Goal: Task Accomplishment & Management: Use online tool/utility

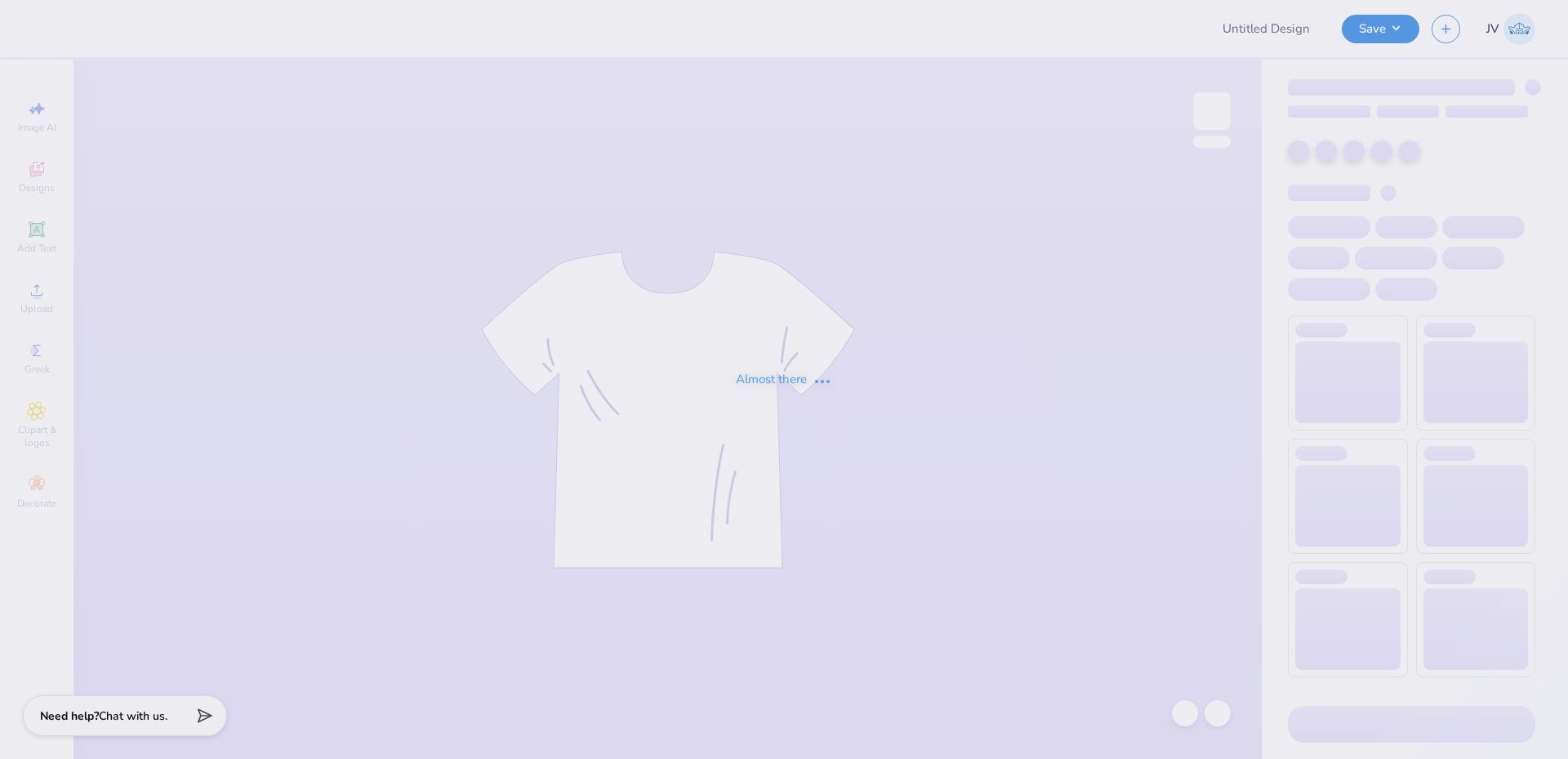
type input "SAE Fall '25 Parents Weekend"
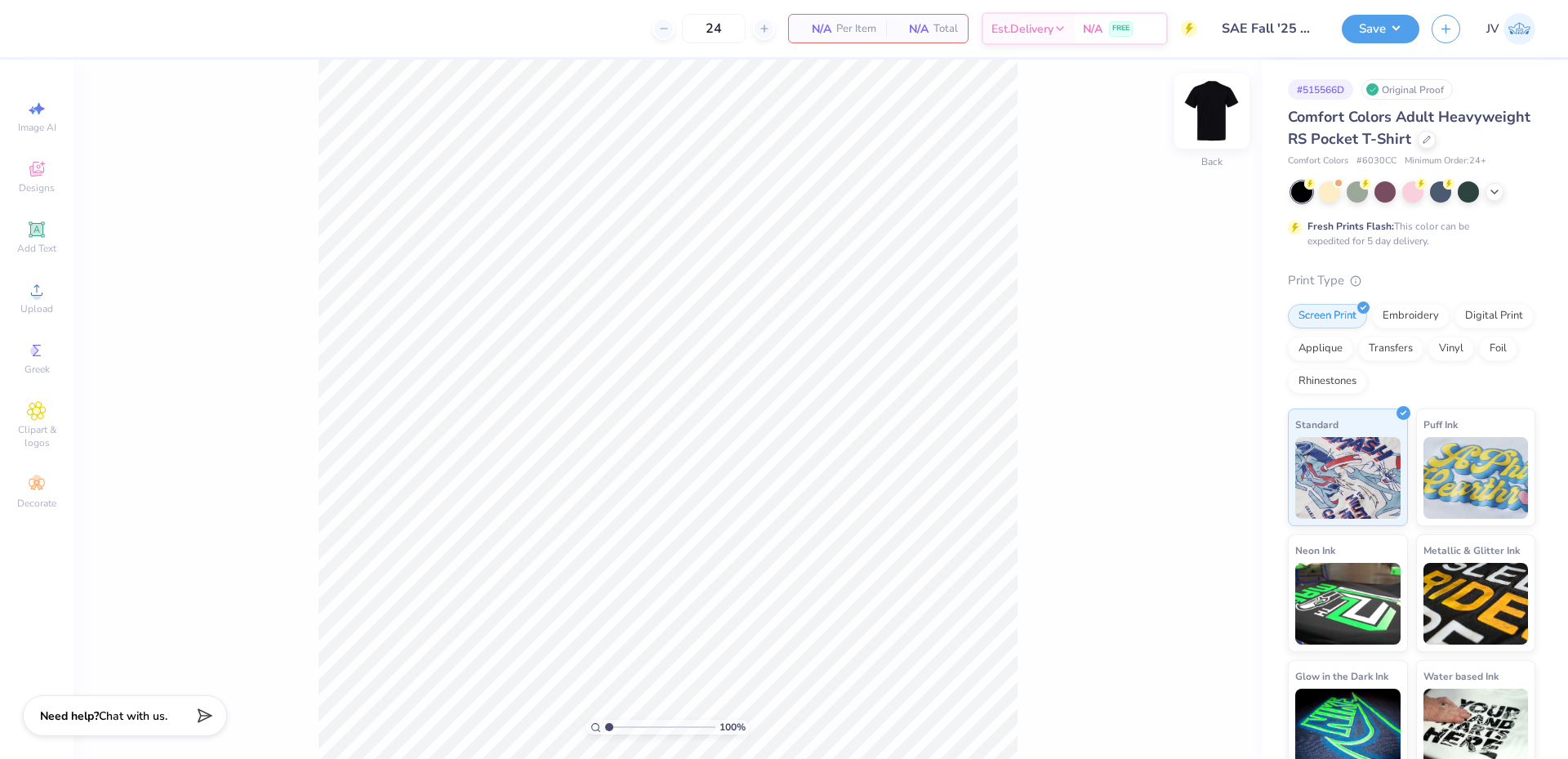
click at [1221, 128] on img at bounding box center [1212, 111] width 65 height 65
click at [48, 292] on div "Upload" at bounding box center [36, 297] width 57 height 48
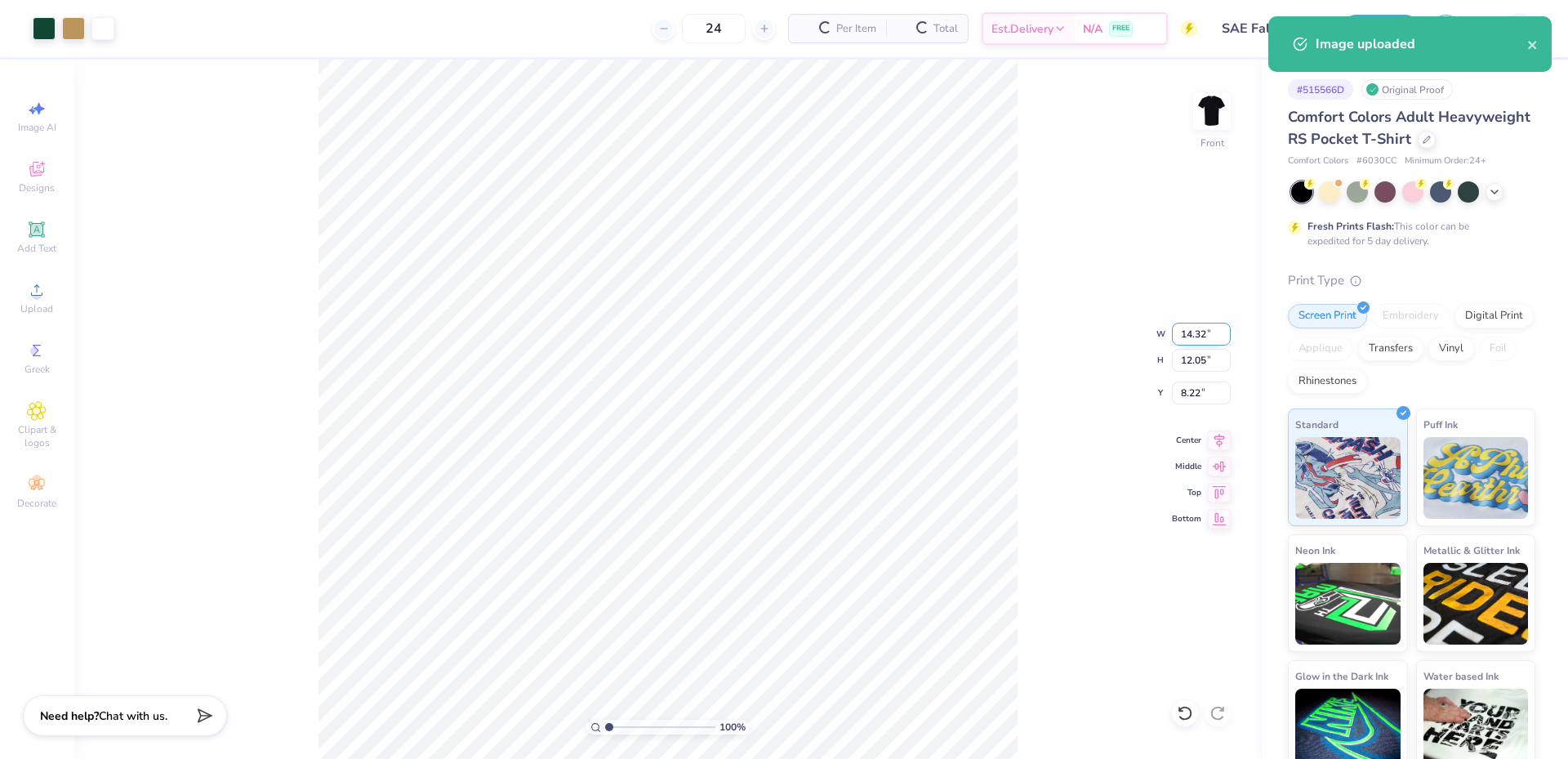
click at [1196, 336] on input "14.32" at bounding box center [1201, 334] width 59 height 23
type input "12.00"
type input "10.10"
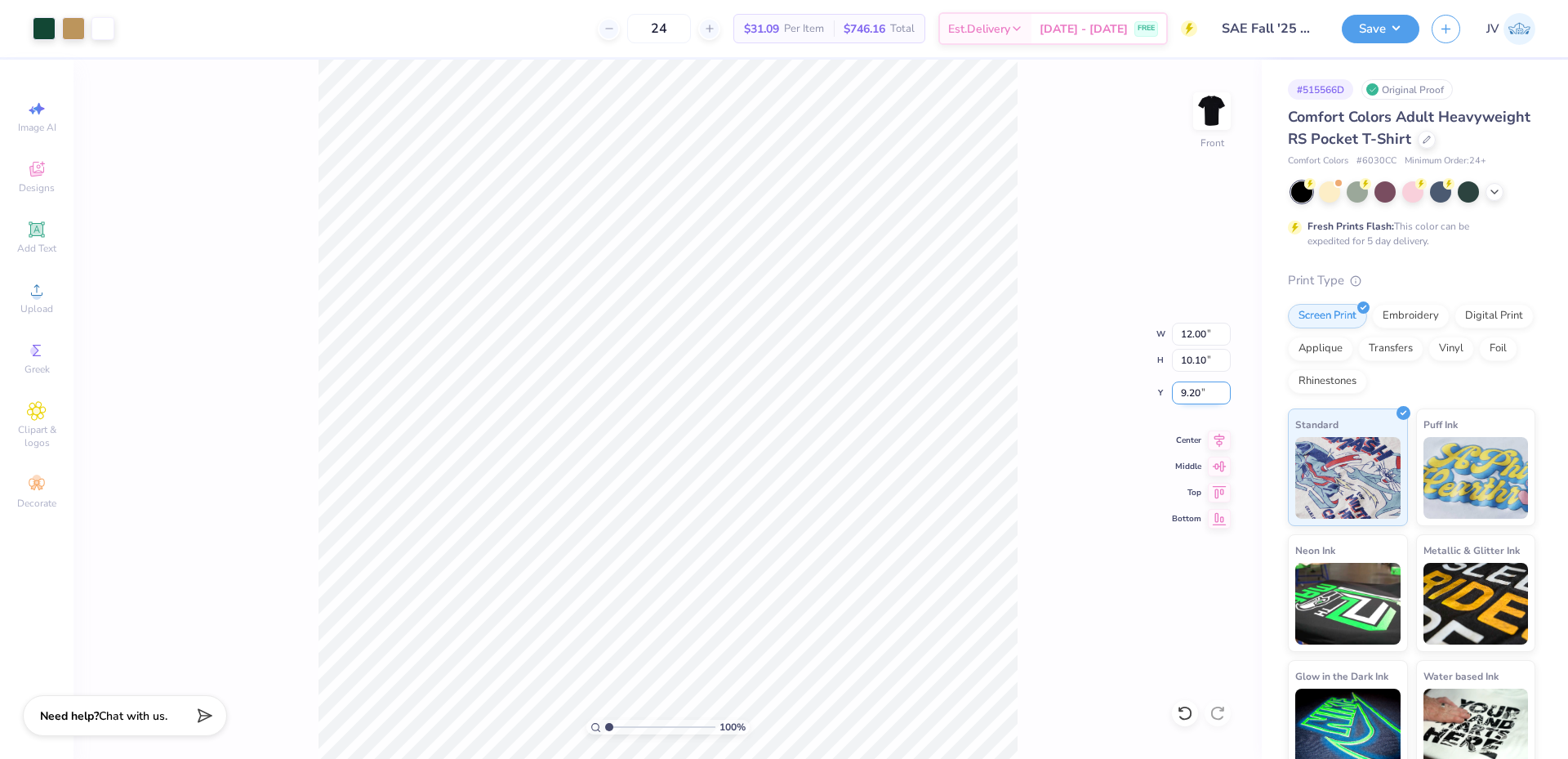
click at [1189, 394] on input "9.20" at bounding box center [1201, 392] width 59 height 23
type input "3.00"
click at [37, 289] on icon at bounding box center [37, 290] width 19 height 19
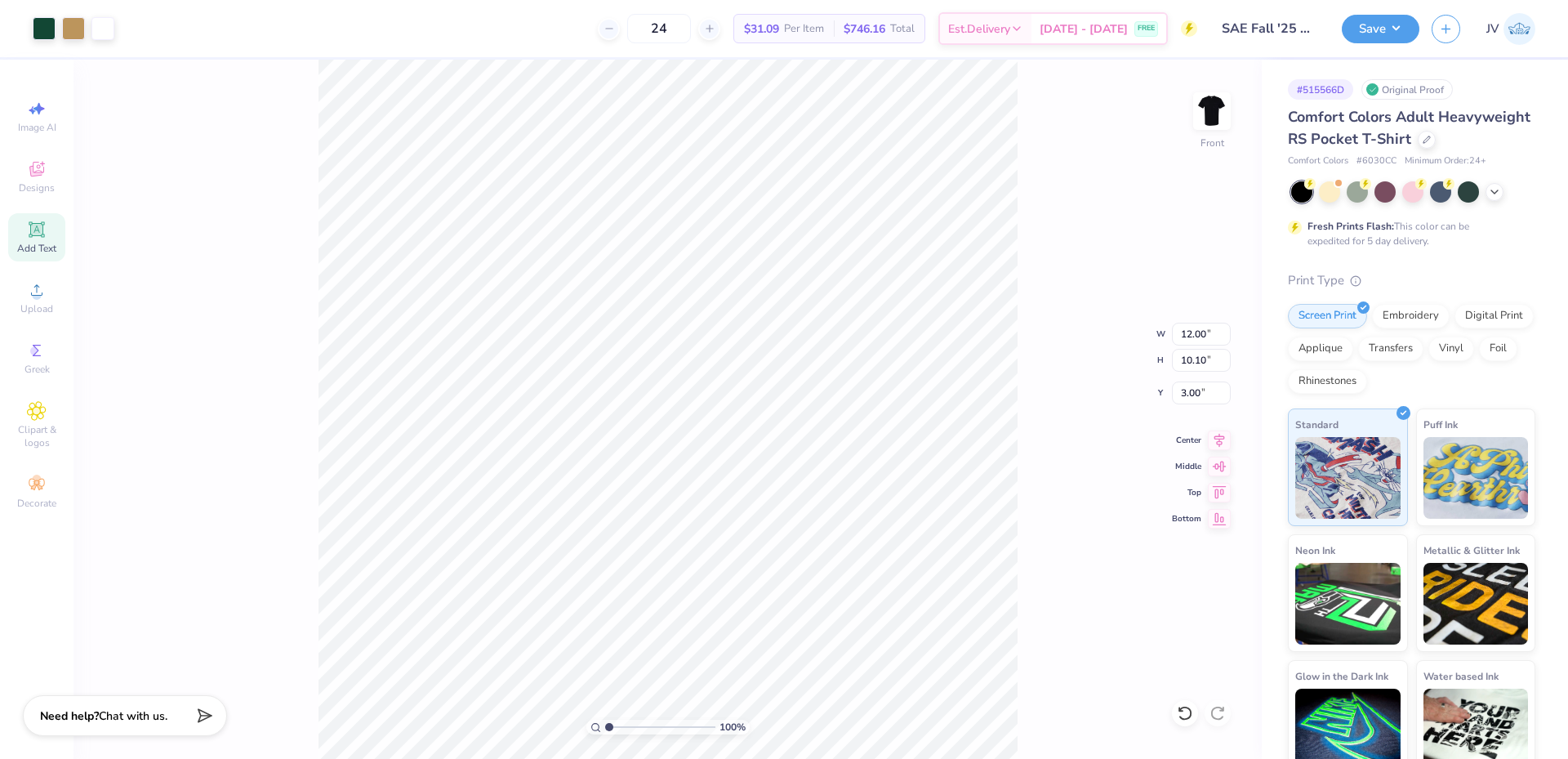
click at [42, 230] on icon at bounding box center [36, 229] width 13 height 13
type input "6.03"
type input "1.75"
type input "13.38"
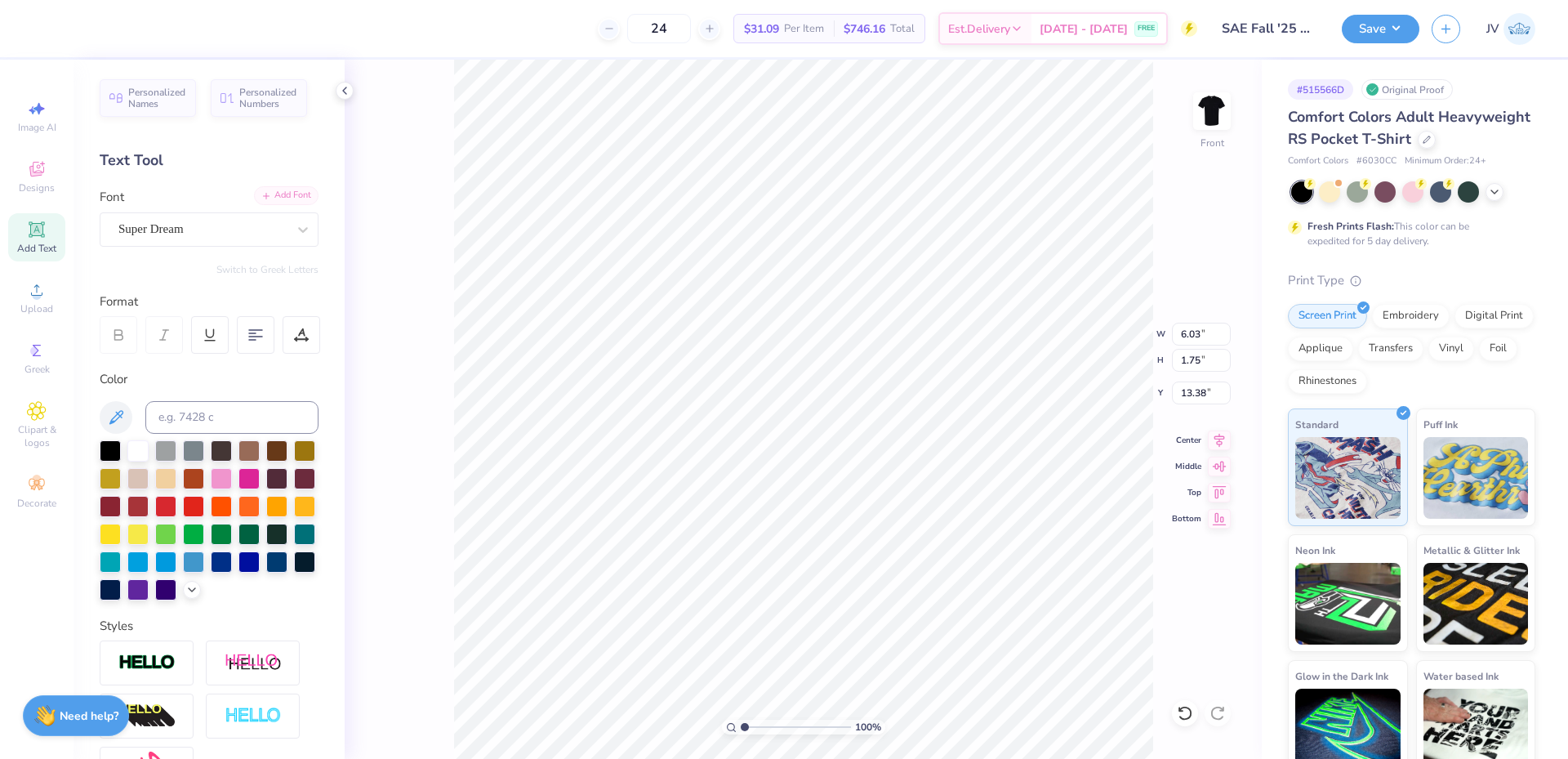
click at [289, 200] on div "Add Font" at bounding box center [286, 196] width 64 height 19
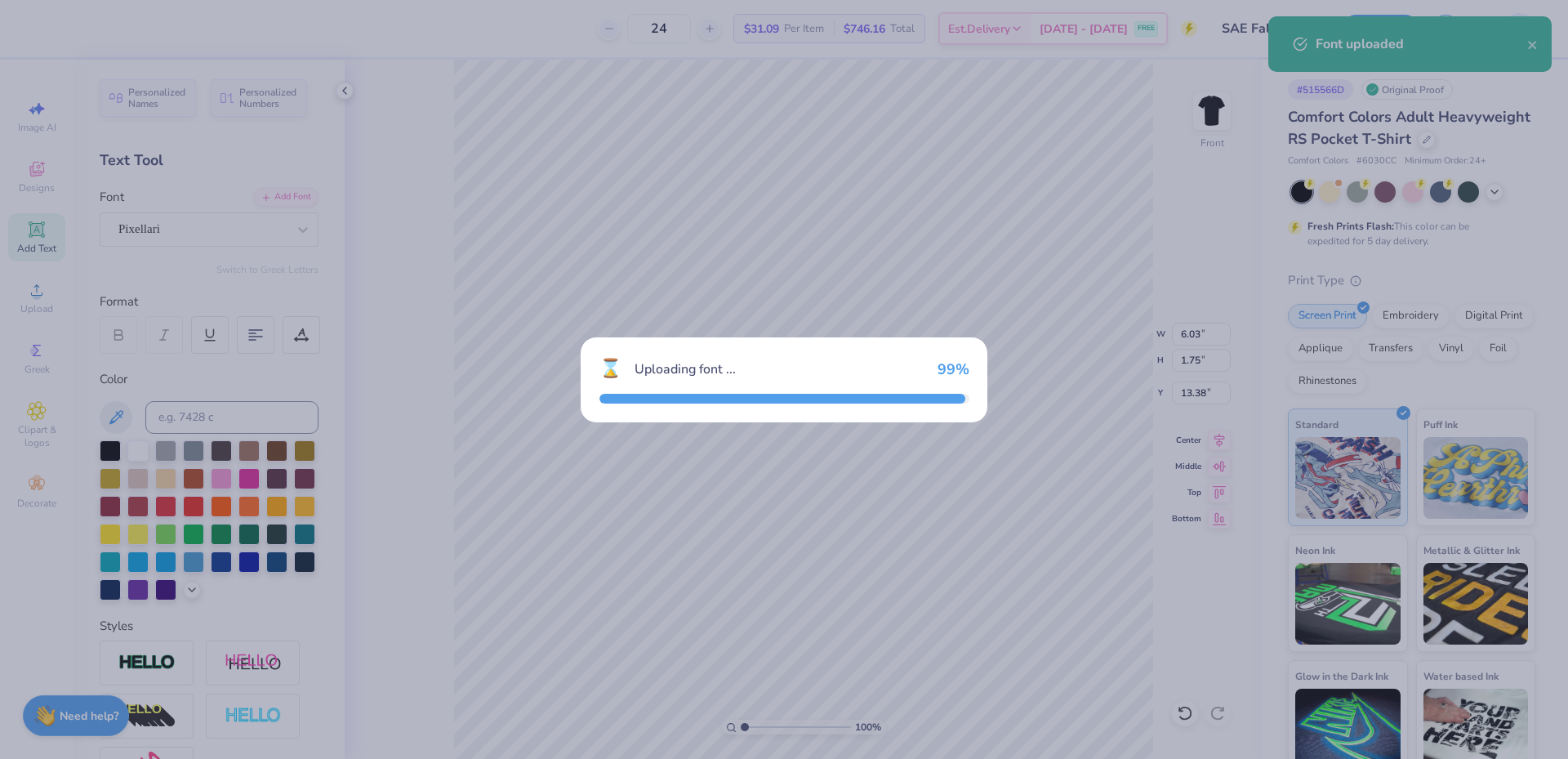
type input "5.76"
type input "1.71"
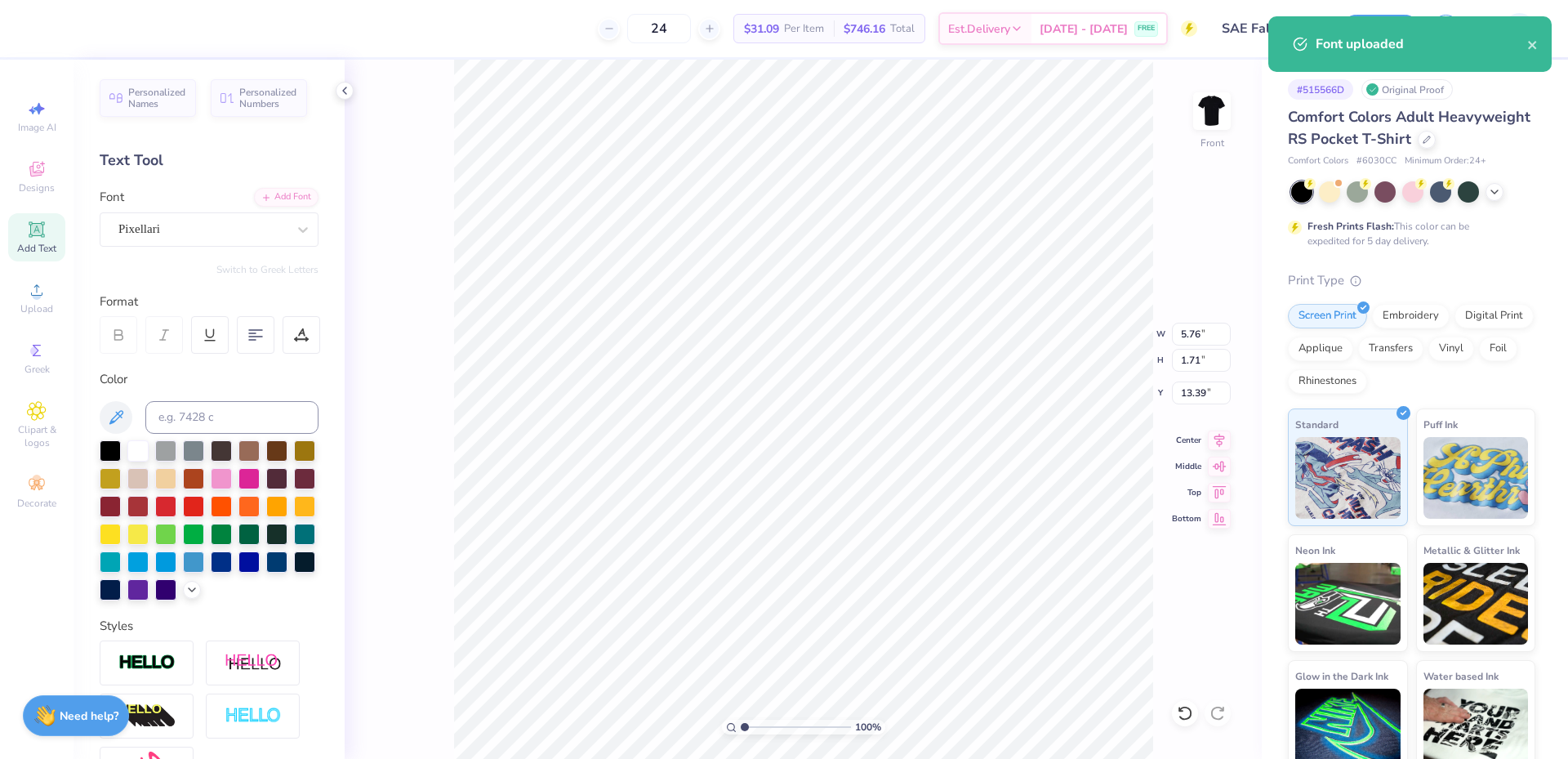
type input "17.11"
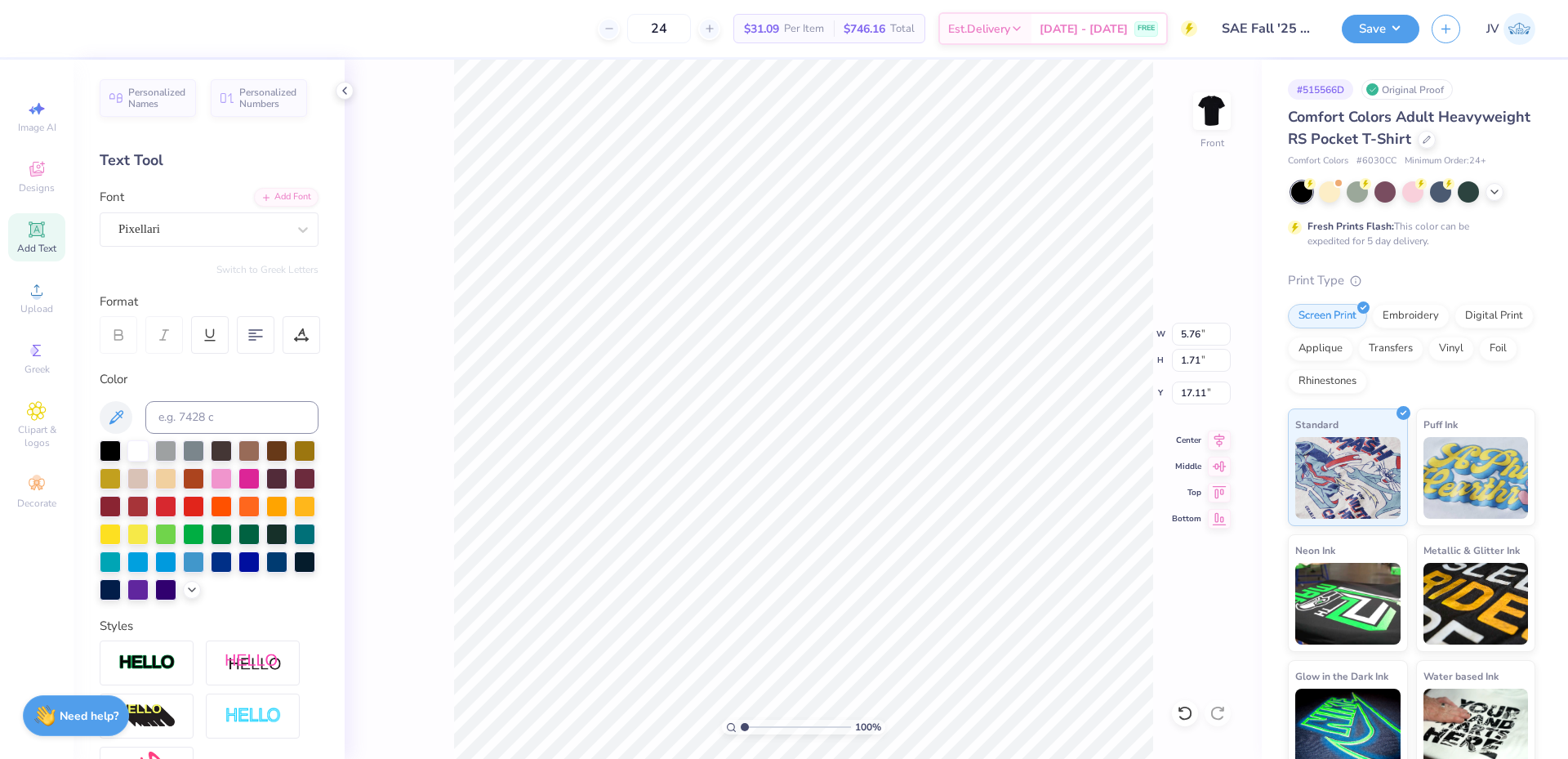
scroll to position [13, 3]
type textarea "FALL"
drag, startPoint x: 307, startPoint y: 335, endPoint x: 322, endPoint y: 343, distance: 17.0
click at [307, 334] on icon at bounding box center [301, 334] width 14 height 14
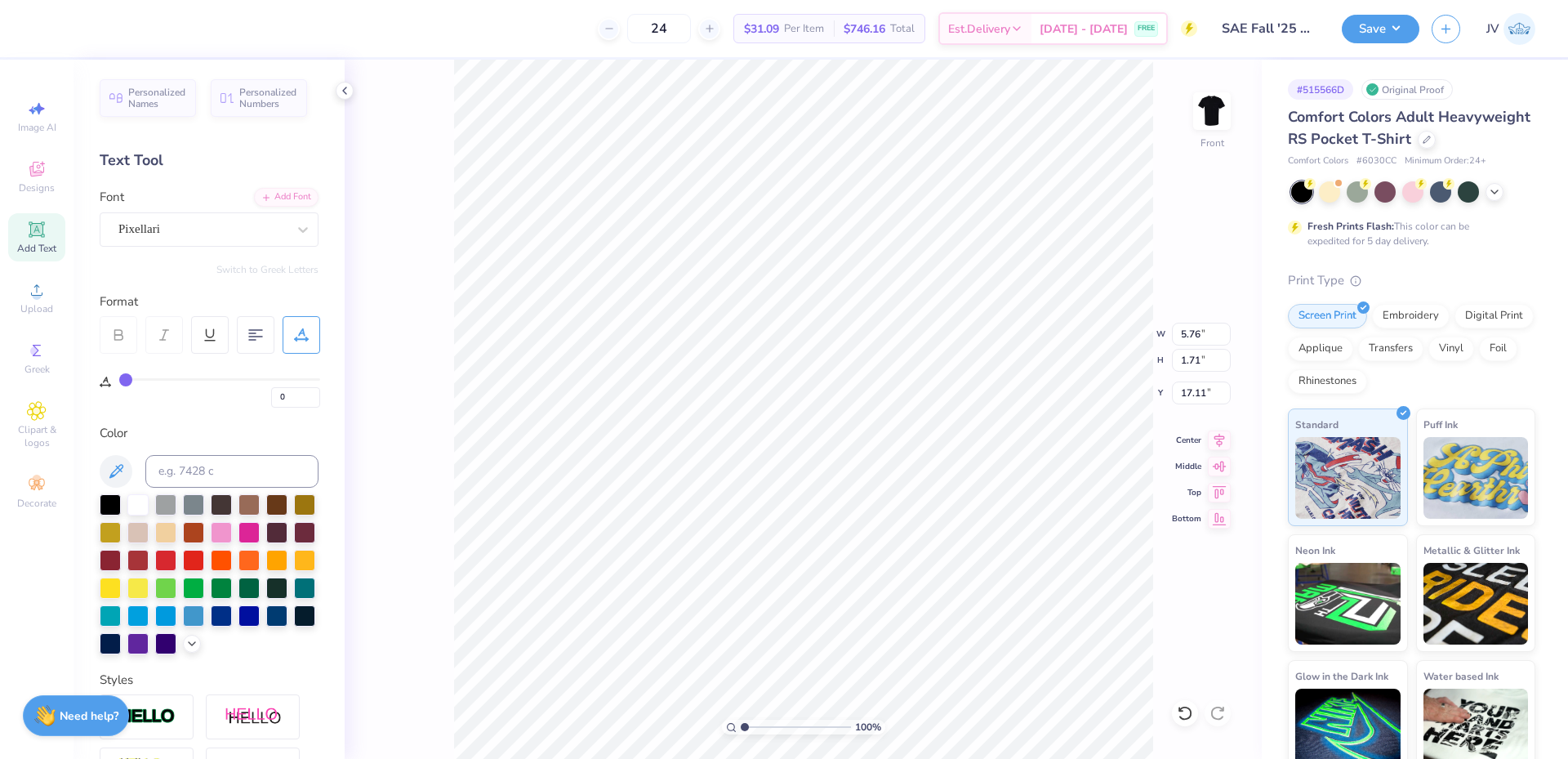
type input "1"
type input "2"
type input "3"
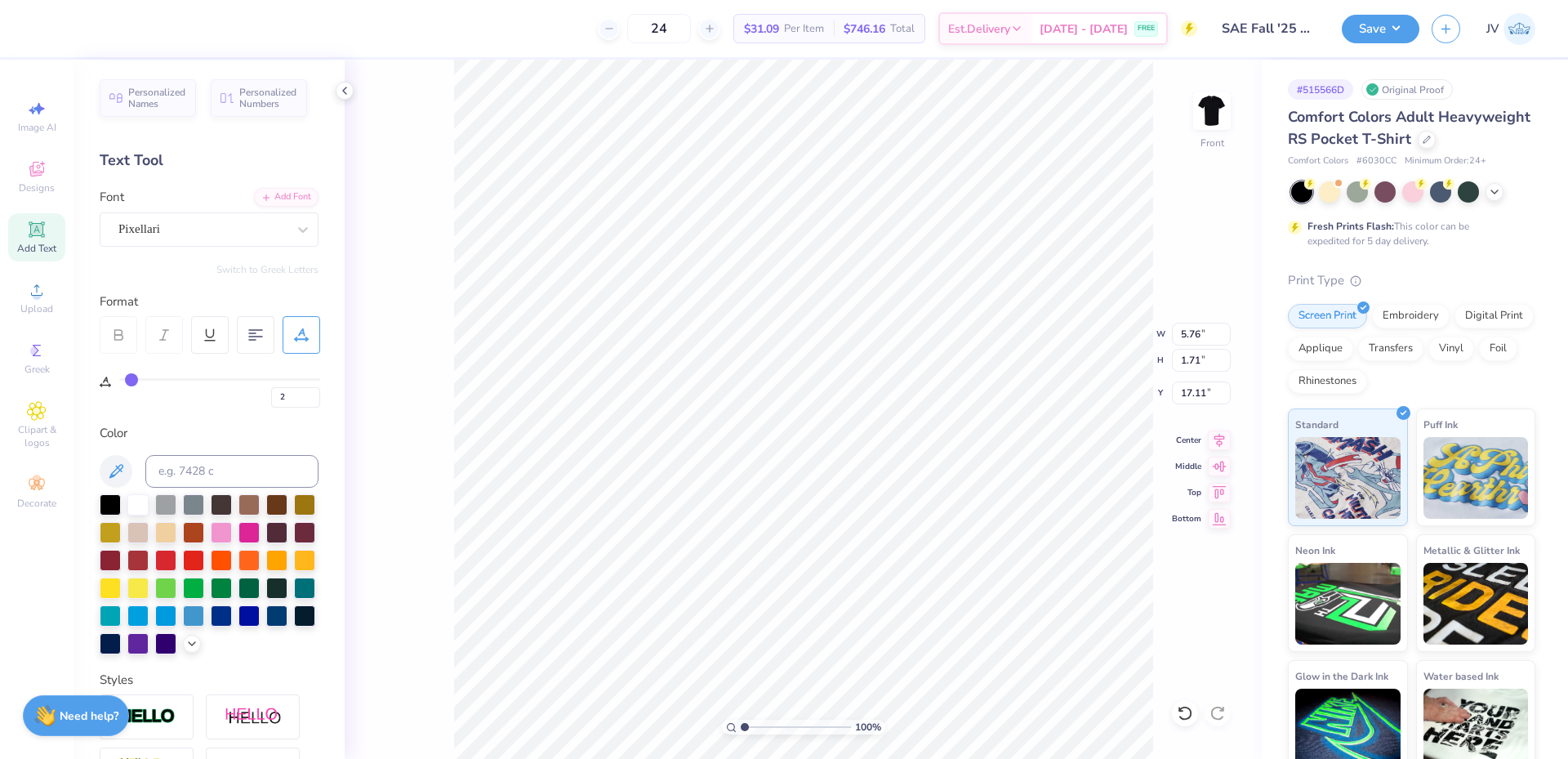
type input "3"
type input "4"
type input "5"
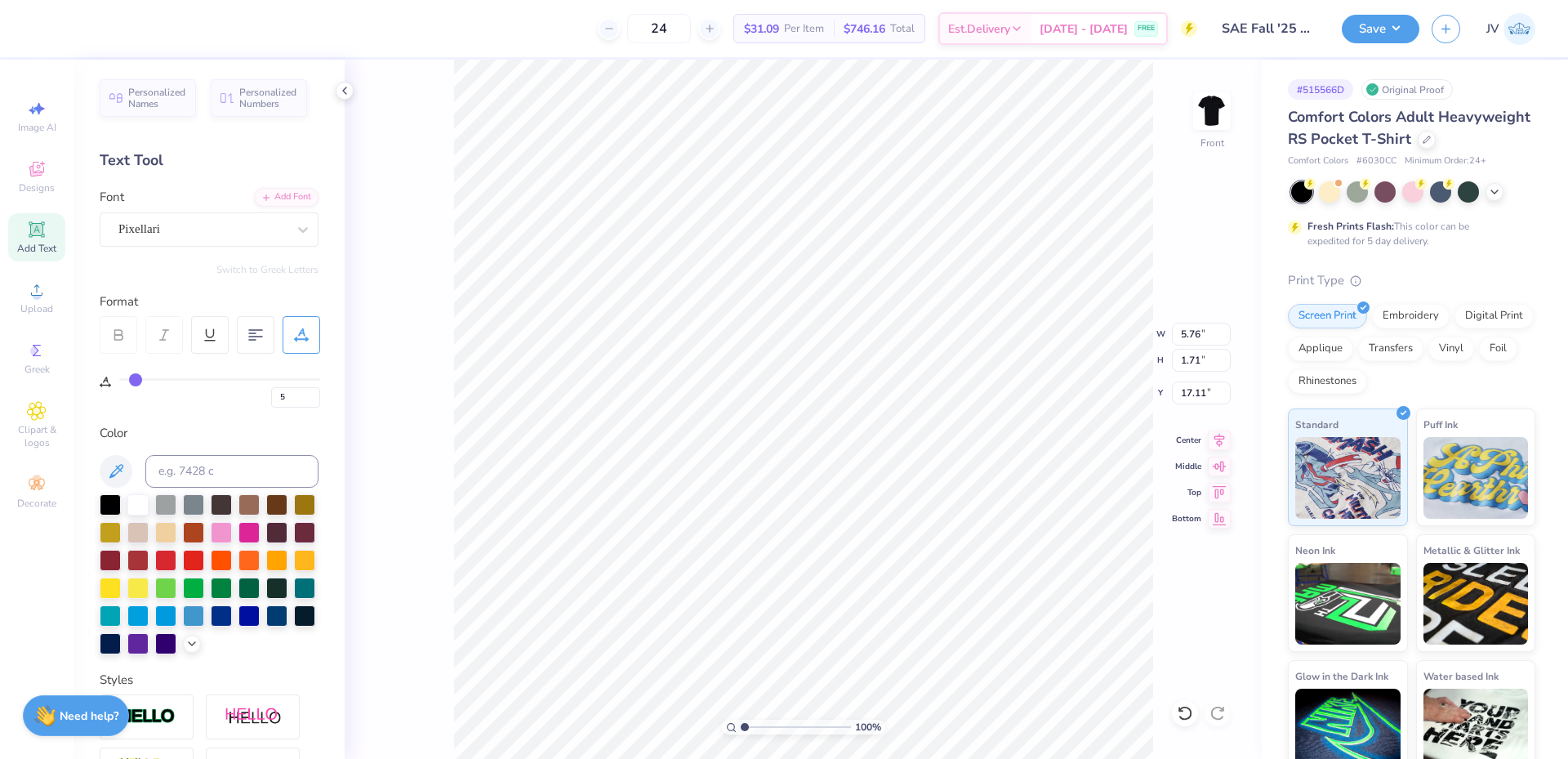
type input "6"
type input "7"
drag, startPoint x: 127, startPoint y: 377, endPoint x: 139, endPoint y: 376, distance: 12.0
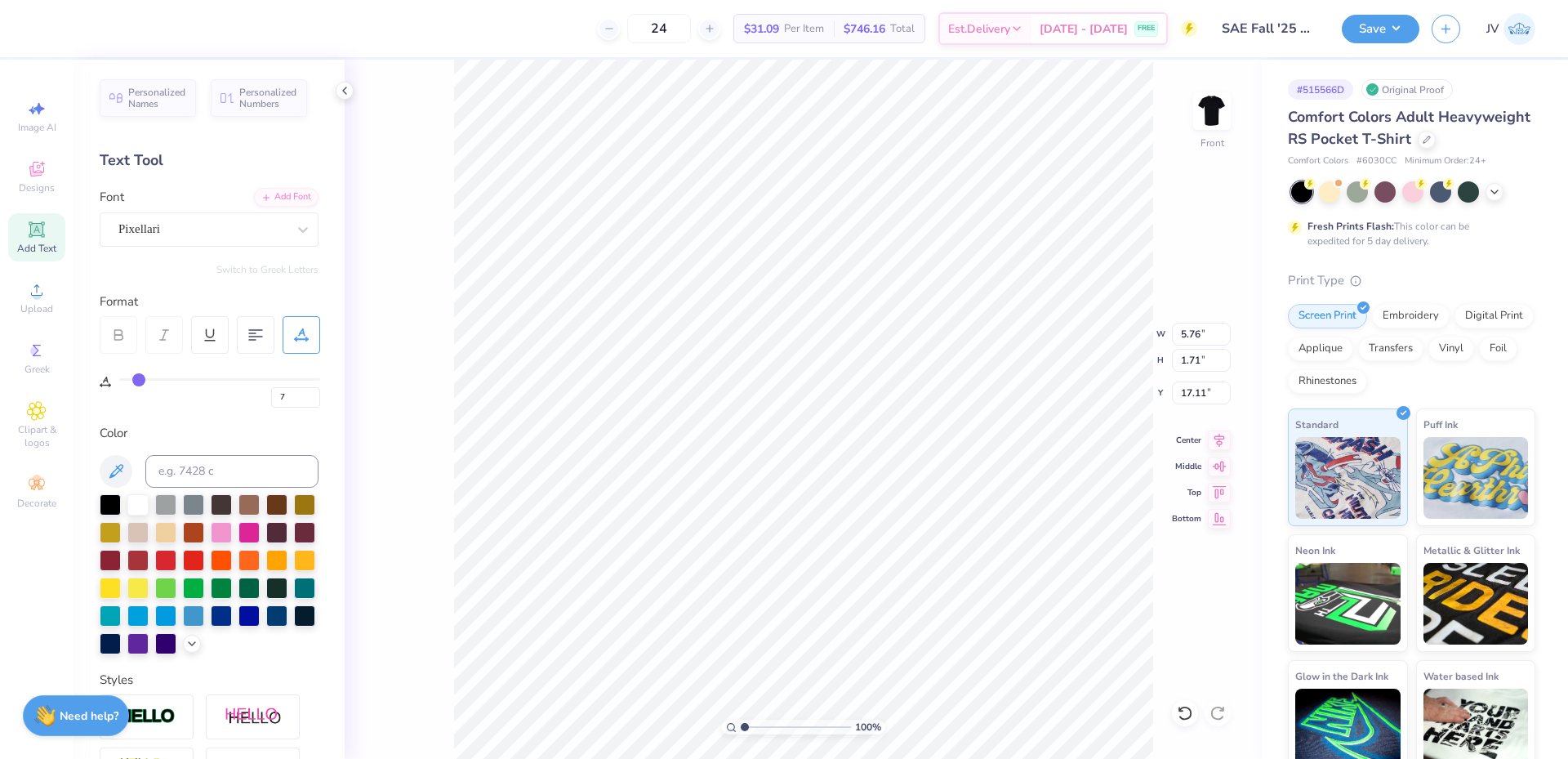
click at [139, 378] on input "range" at bounding box center [219, 379] width 201 height 3
type input "8"
type input "9"
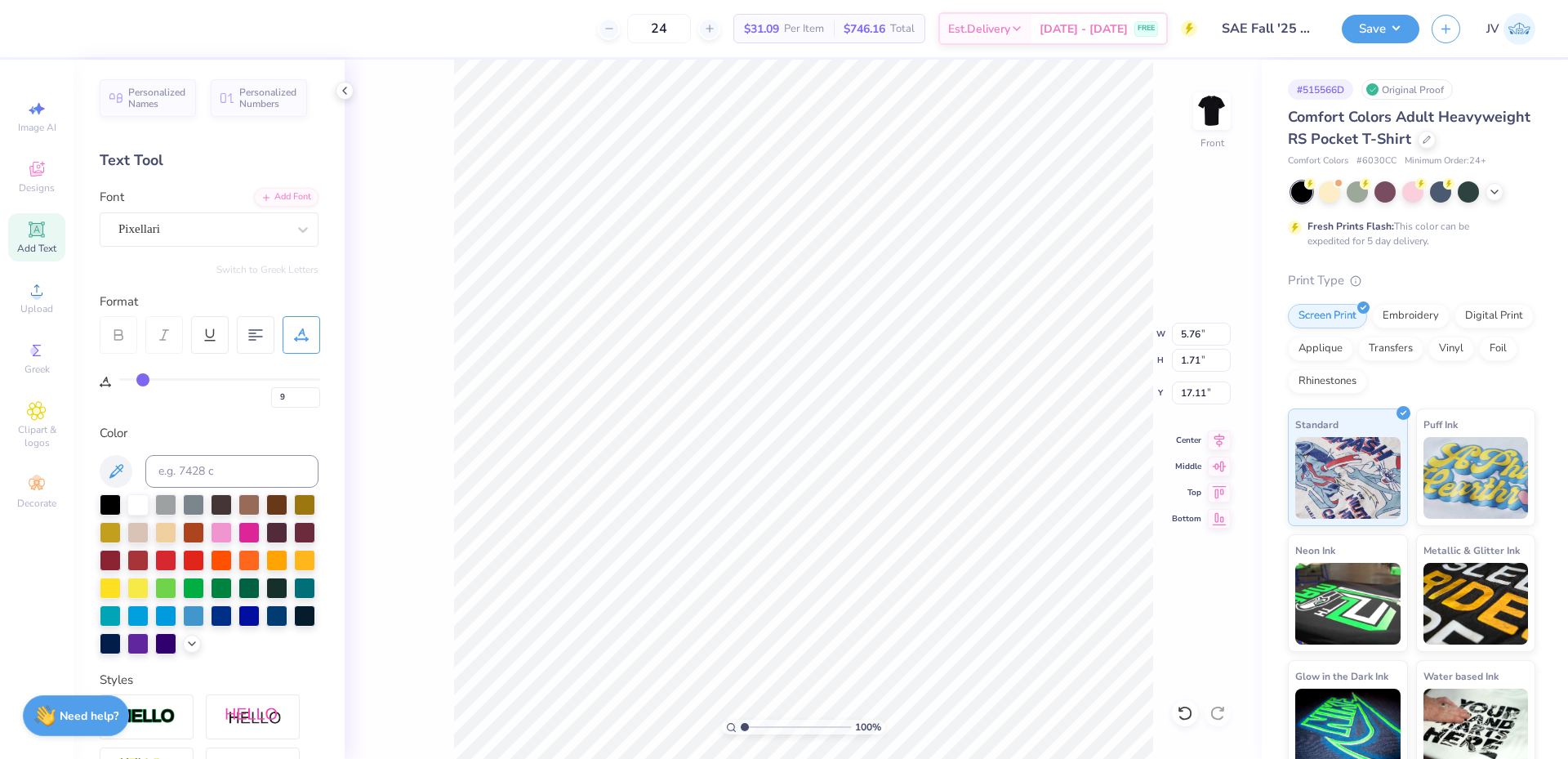
type input "10"
type input "11"
type input "12"
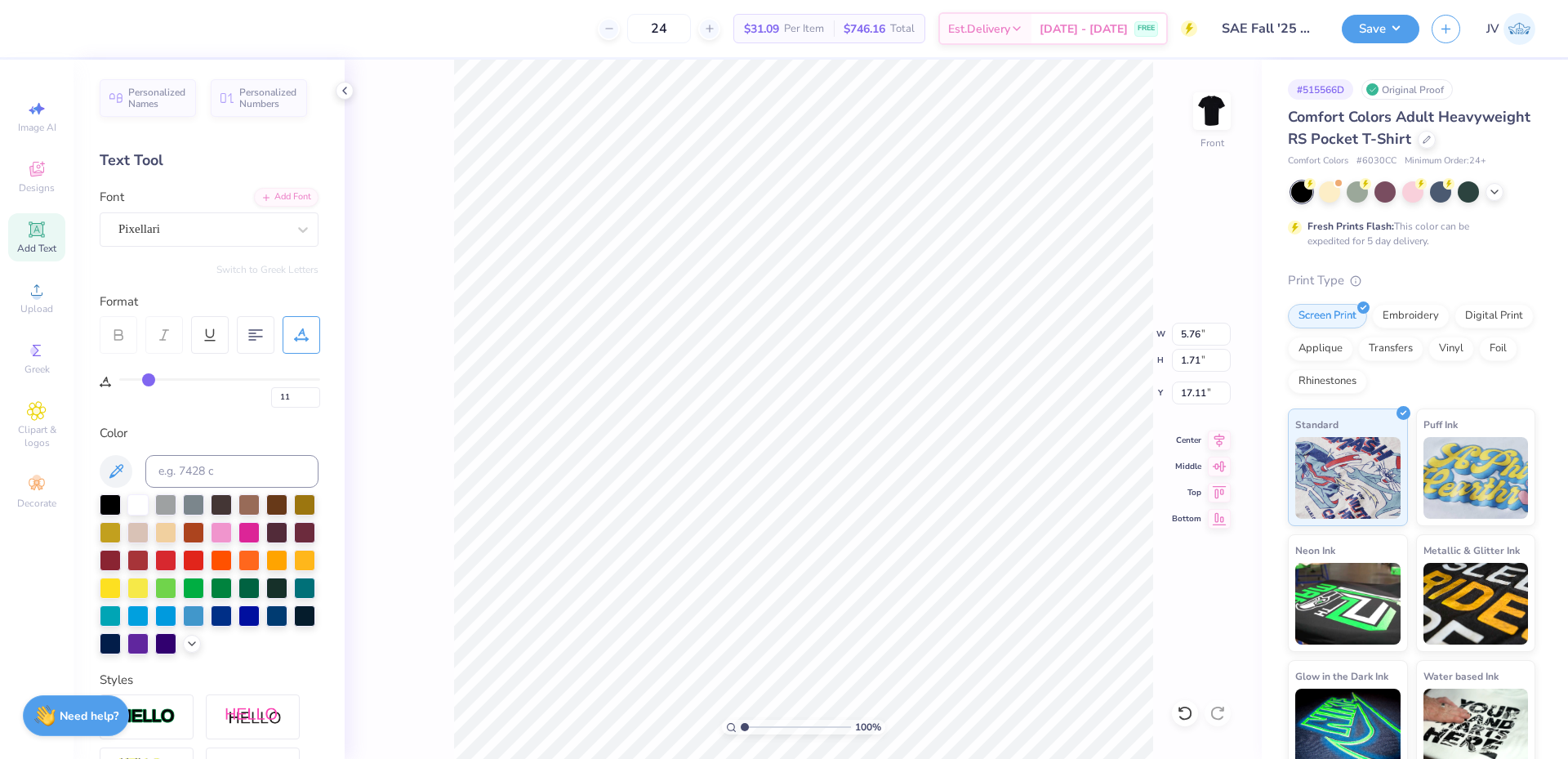
type input "12"
type input "13"
drag, startPoint x: 139, startPoint y: 376, endPoint x: 151, endPoint y: 377, distance: 12.0
type input "13"
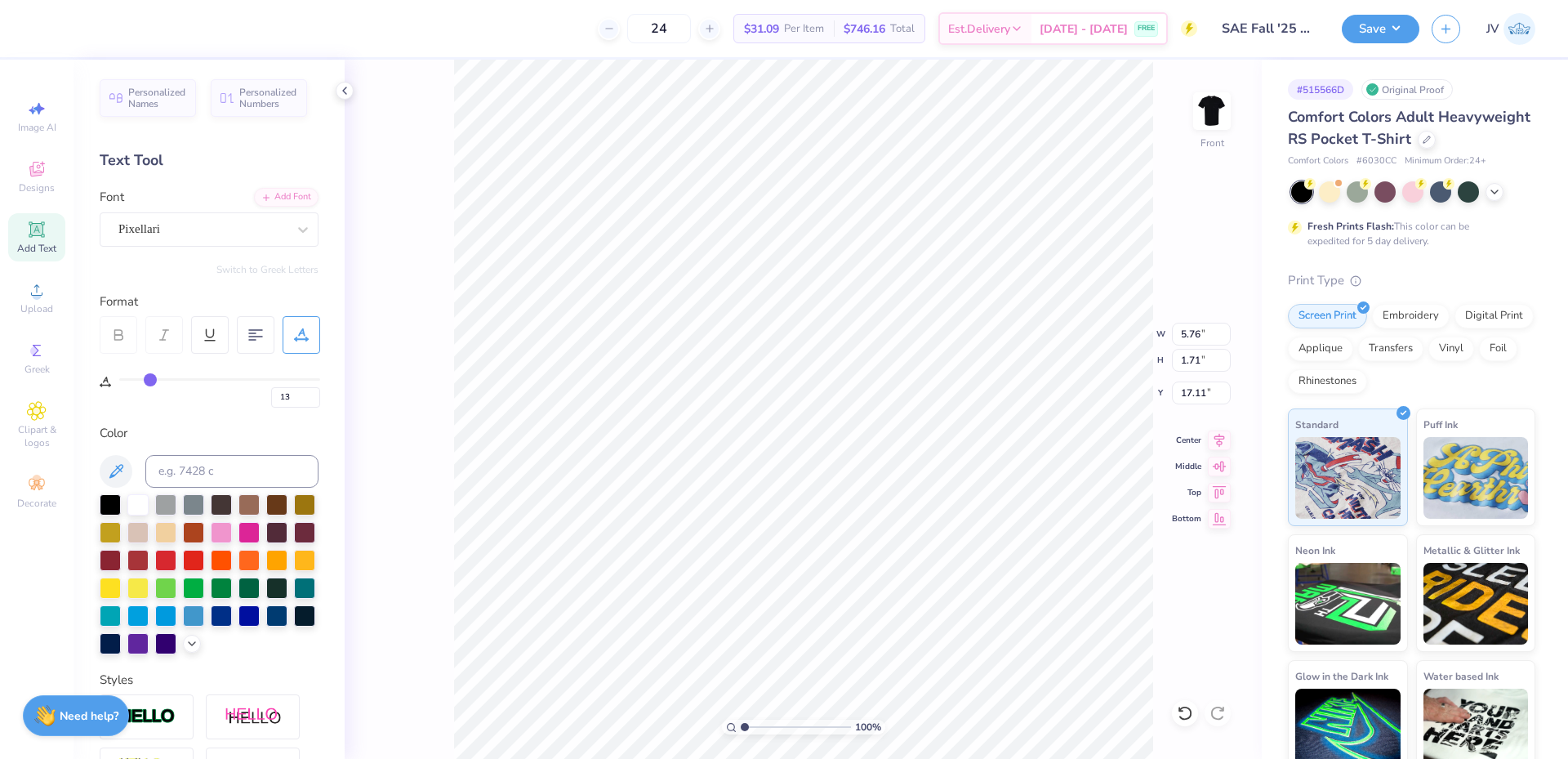
click at [151, 378] on input "range" at bounding box center [219, 379] width 201 height 3
click at [800, 458] on li "Duplicate" at bounding box center [790, 451] width 128 height 32
type input "18.11"
type input "19.75"
type textarea "2025"
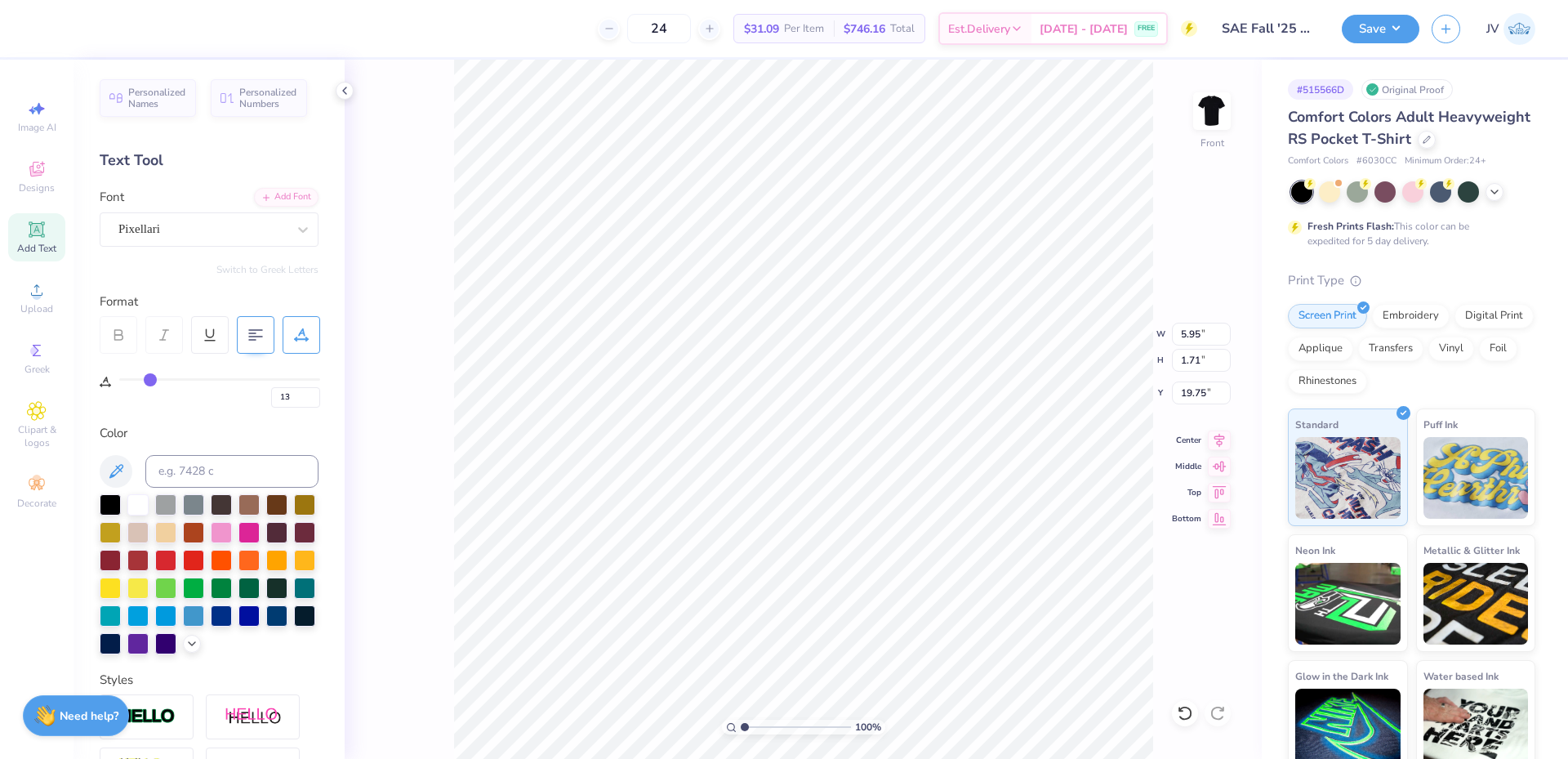
click at [254, 342] on div at bounding box center [255, 334] width 38 height 38
click at [255, 342] on div at bounding box center [255, 334] width 38 height 38
click at [300, 341] on icon at bounding box center [301, 334] width 14 height 14
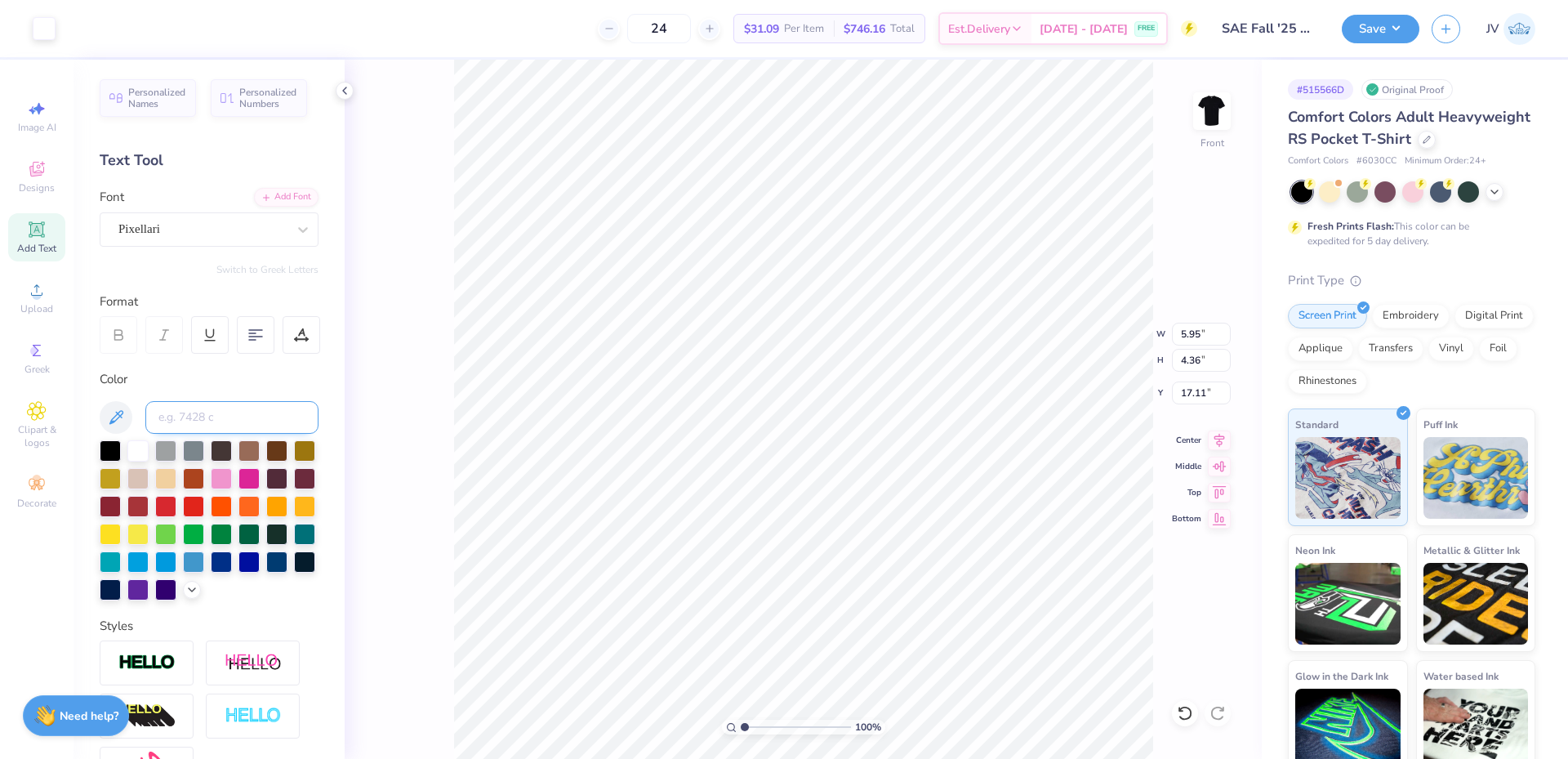
click at [199, 418] on input at bounding box center [232, 417] width 173 height 33
drag, startPoint x: 205, startPoint y: 417, endPoint x: 168, endPoint y: 418, distance: 37.0
click at [169, 418] on input at bounding box center [232, 417] width 173 height 33
drag, startPoint x: 369, startPoint y: 406, endPoint x: 425, endPoint y: 443, distance: 67.1
click at [370, 406] on div "100 % Front W 5.95 5.95 " H 4.36 4.36 " Y 17.11 17.11 " Center Middle Top Bottom" at bounding box center [802, 409] width 917 height 699
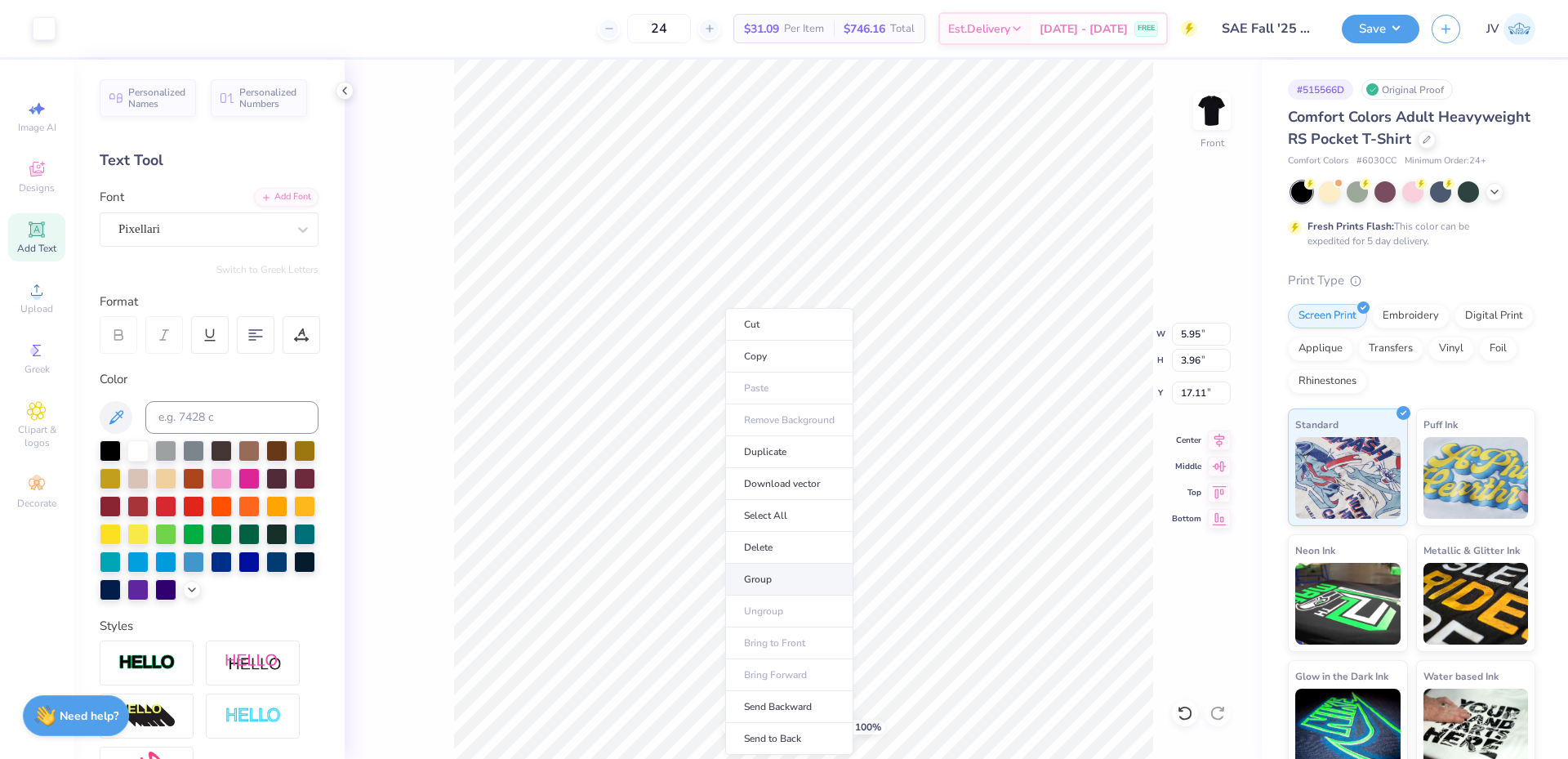
click at [770, 578] on li "Group" at bounding box center [789, 579] width 128 height 32
type input "3.63"
type input "2.01"
type input "1.33"
type input "6.25"
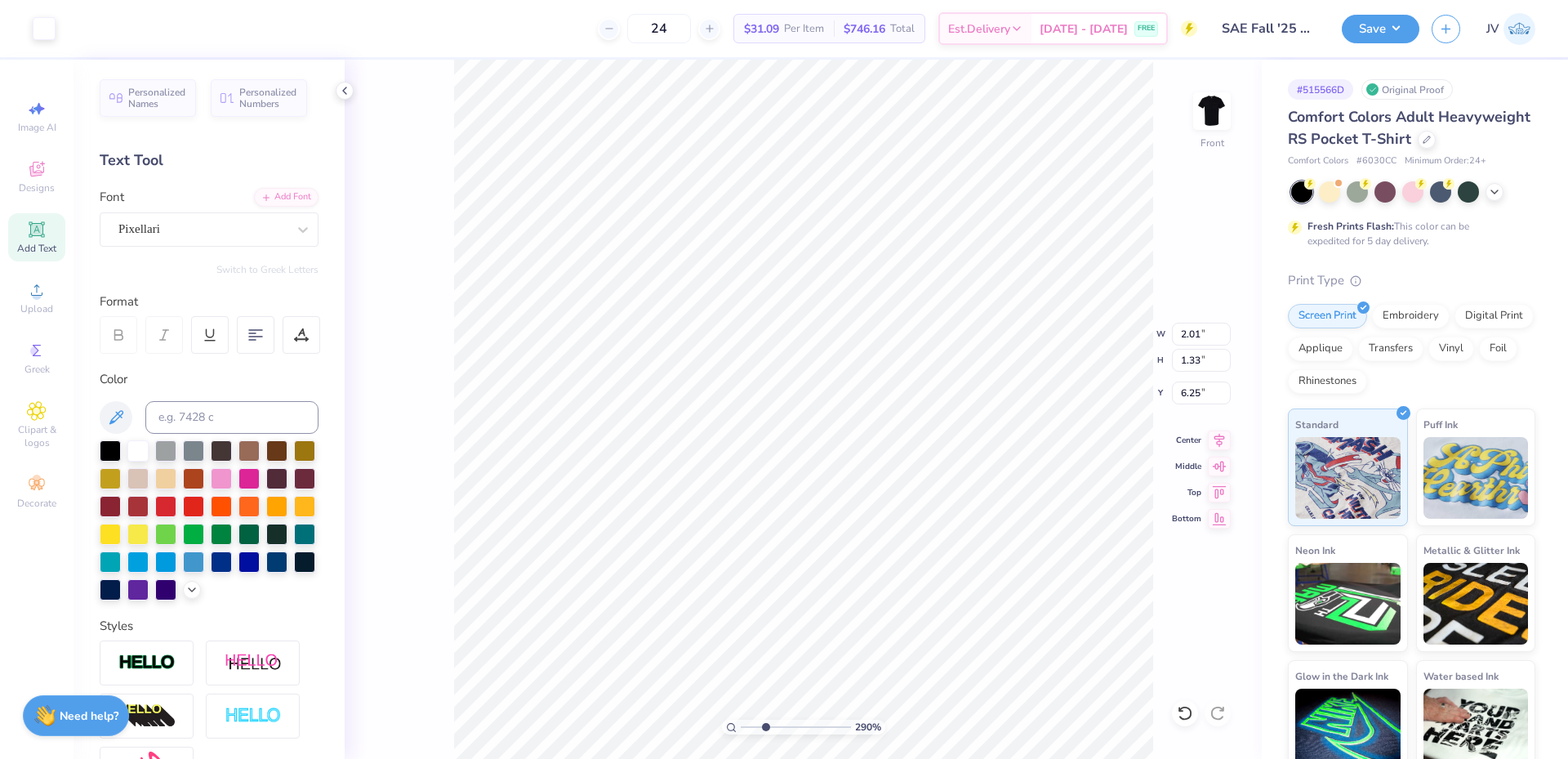
drag, startPoint x: 748, startPoint y: 726, endPoint x: 765, endPoint y: 729, distance: 17.3
type input "2.9"
click at [765, 729] on input "range" at bounding box center [796, 726] width 111 height 14
type input "4.00"
click at [343, 89] on polyline at bounding box center [344, 90] width 3 height 7
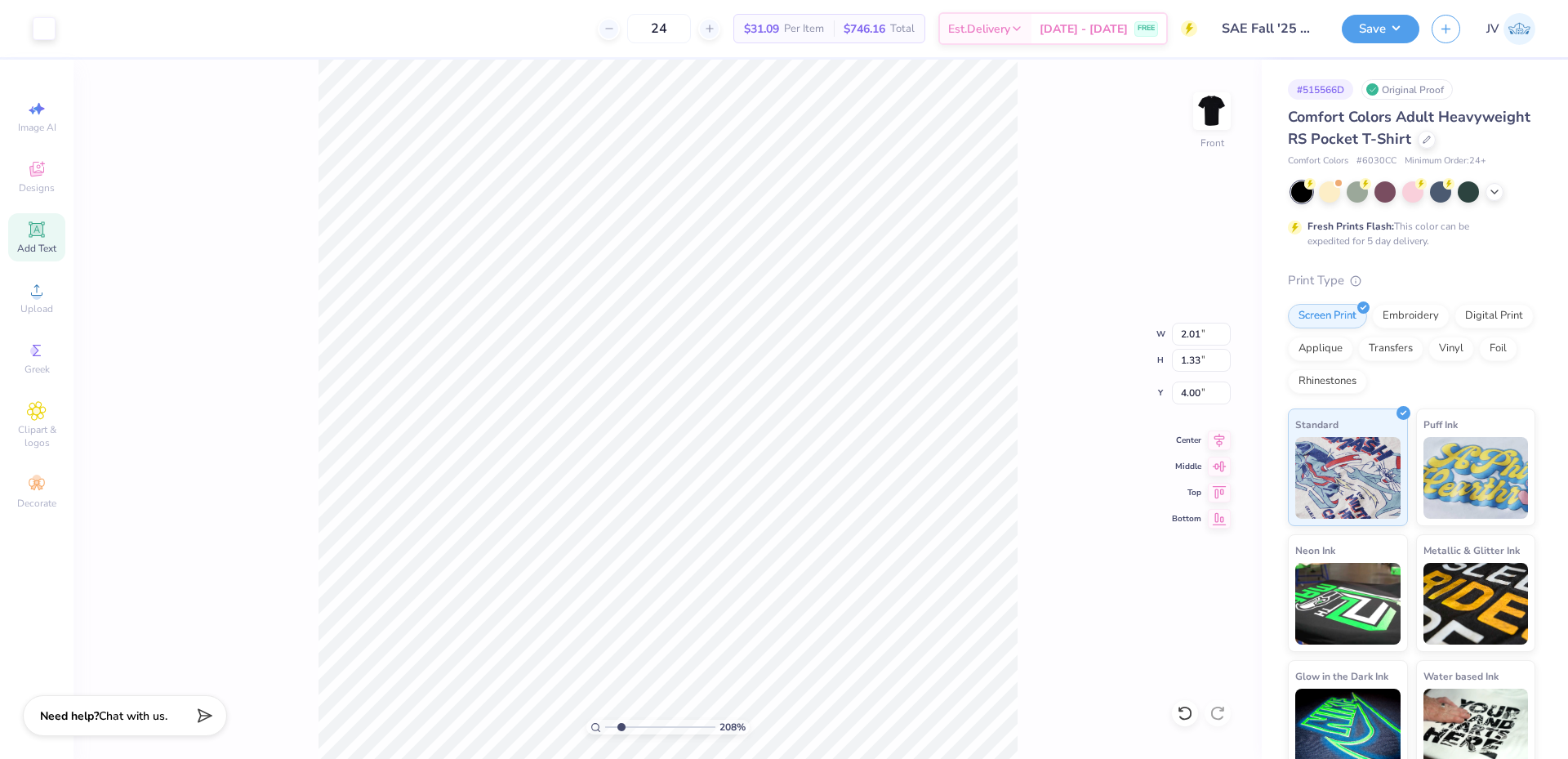
drag, startPoint x: 630, startPoint y: 727, endPoint x: 620, endPoint y: 727, distance: 10.0
type input "2.08"
click at [620, 727] on input "range" at bounding box center [660, 726] width 111 height 14
type input "3.57"
type input "1.84"
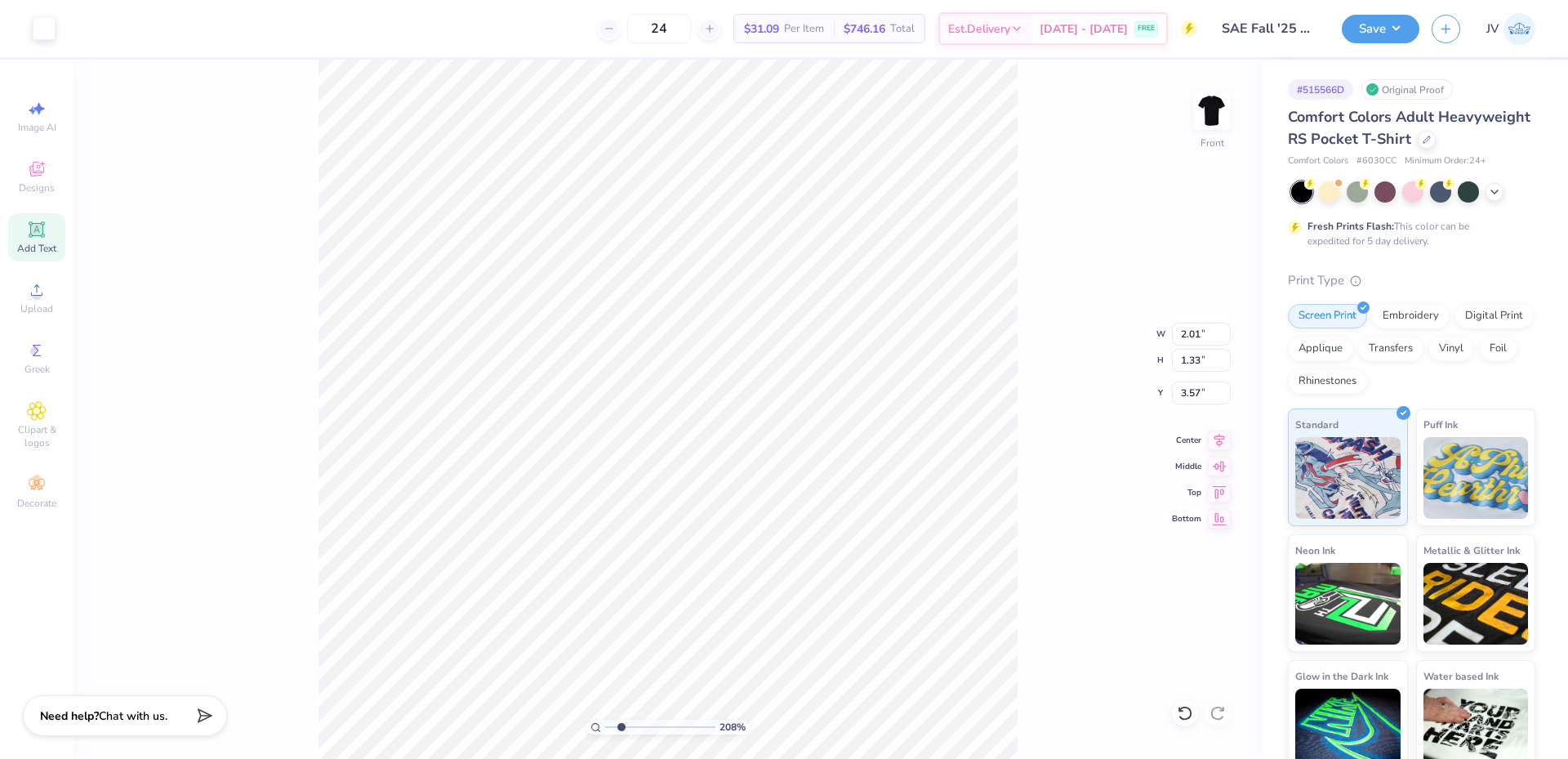
type input "1.22"
click at [293, 462] on div "208 % Front W 1.84 1.84 " H 1.22 1.22 " Y 3.57 3.57 " Center Middle Top Bottom" at bounding box center [667, 409] width 1188 height 699
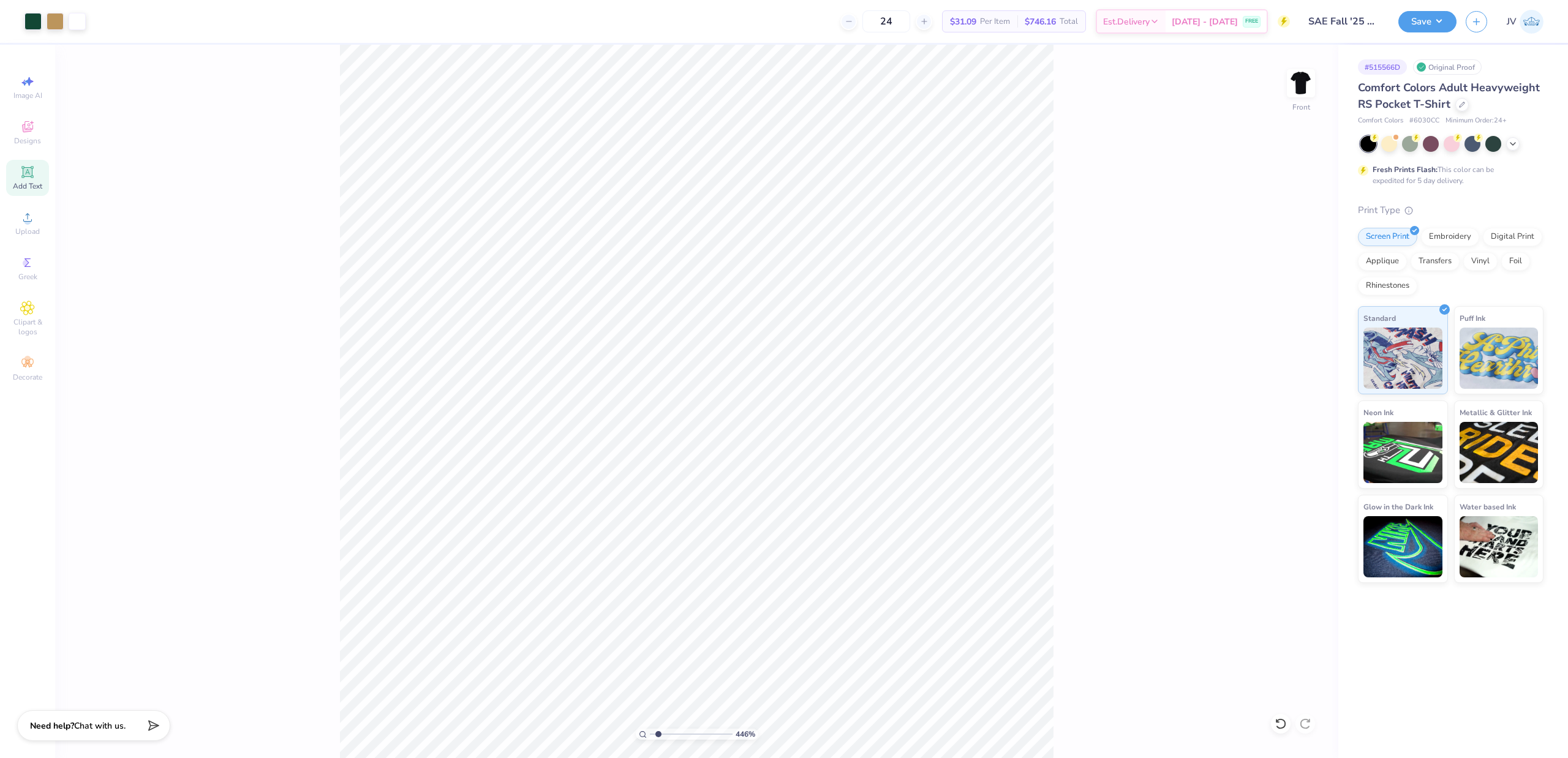
type input "1"
drag, startPoint x: 654, startPoint y: 732, endPoint x: 579, endPoint y: 728, distance: 75.1
click at [650, 568] on input "range" at bounding box center [691, 733] width 83 height 11
click at [722, 400] on li "Group" at bounding box center [719, 405] width 96 height 24
click at [1175, 92] on img at bounding box center [1301, 83] width 49 height 49
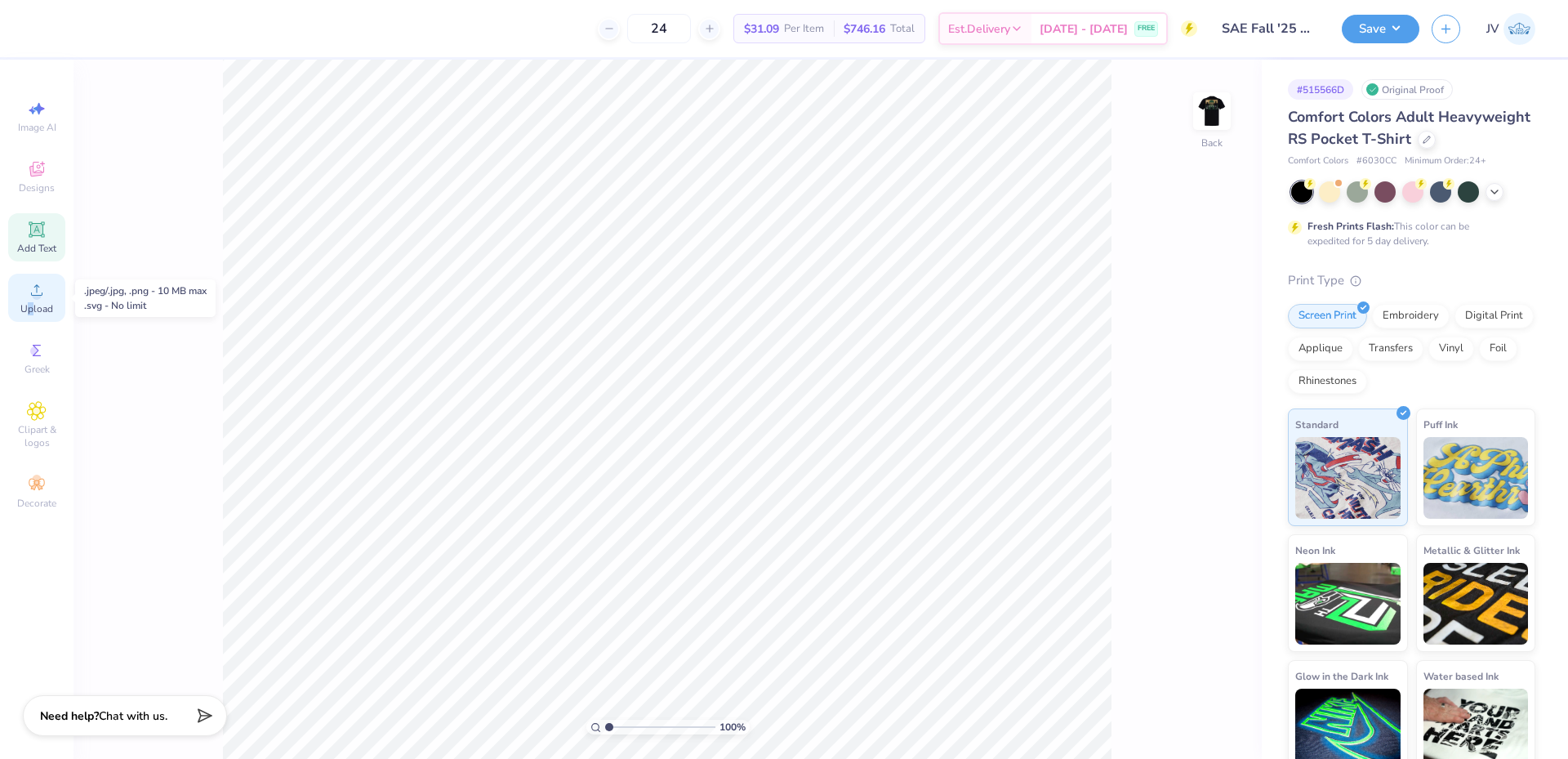
click at [31, 305] on span "Upload" at bounding box center [37, 309] width 33 height 13
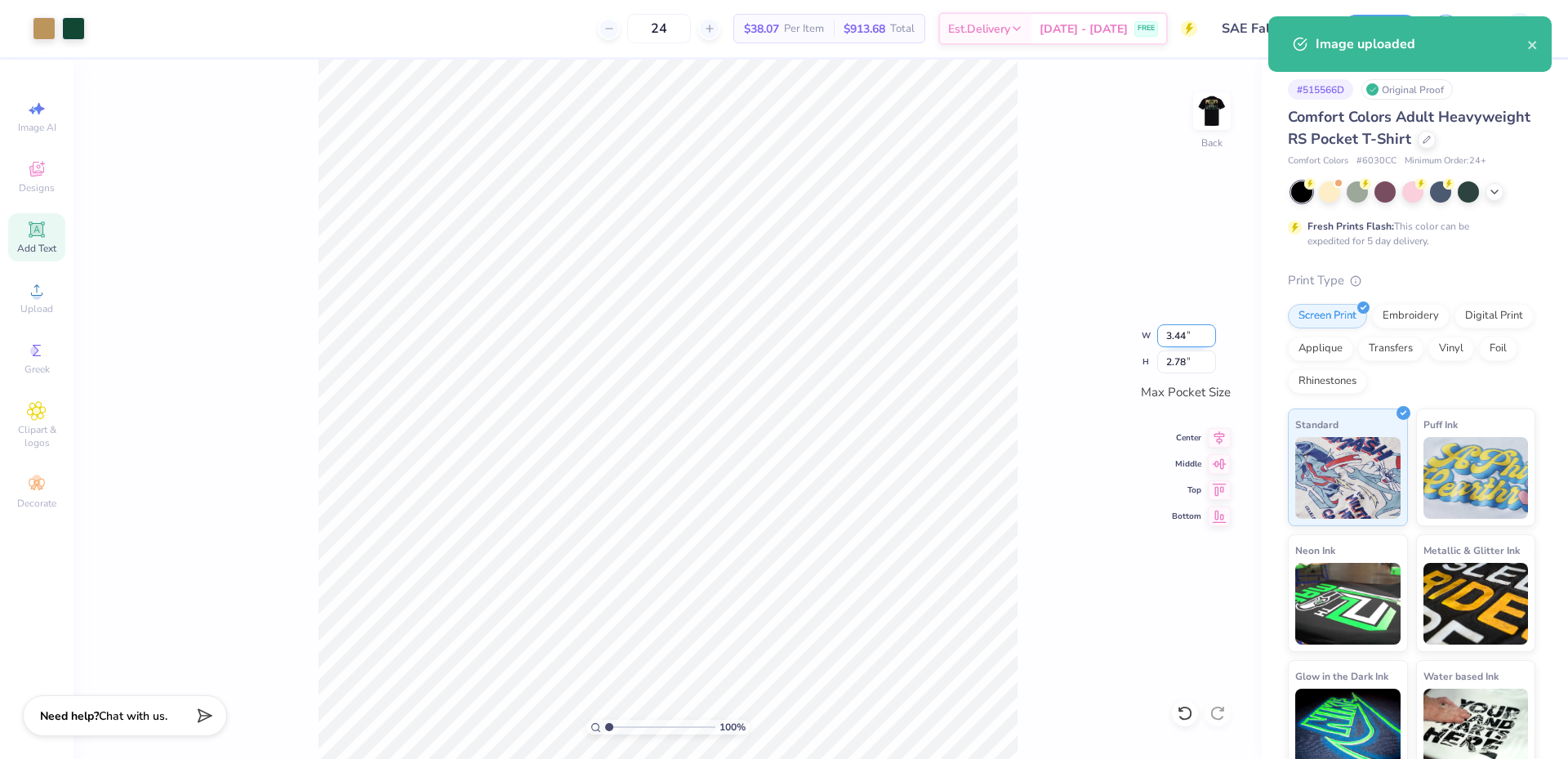
click at [1184, 338] on input "3.44" at bounding box center [1186, 336] width 59 height 23
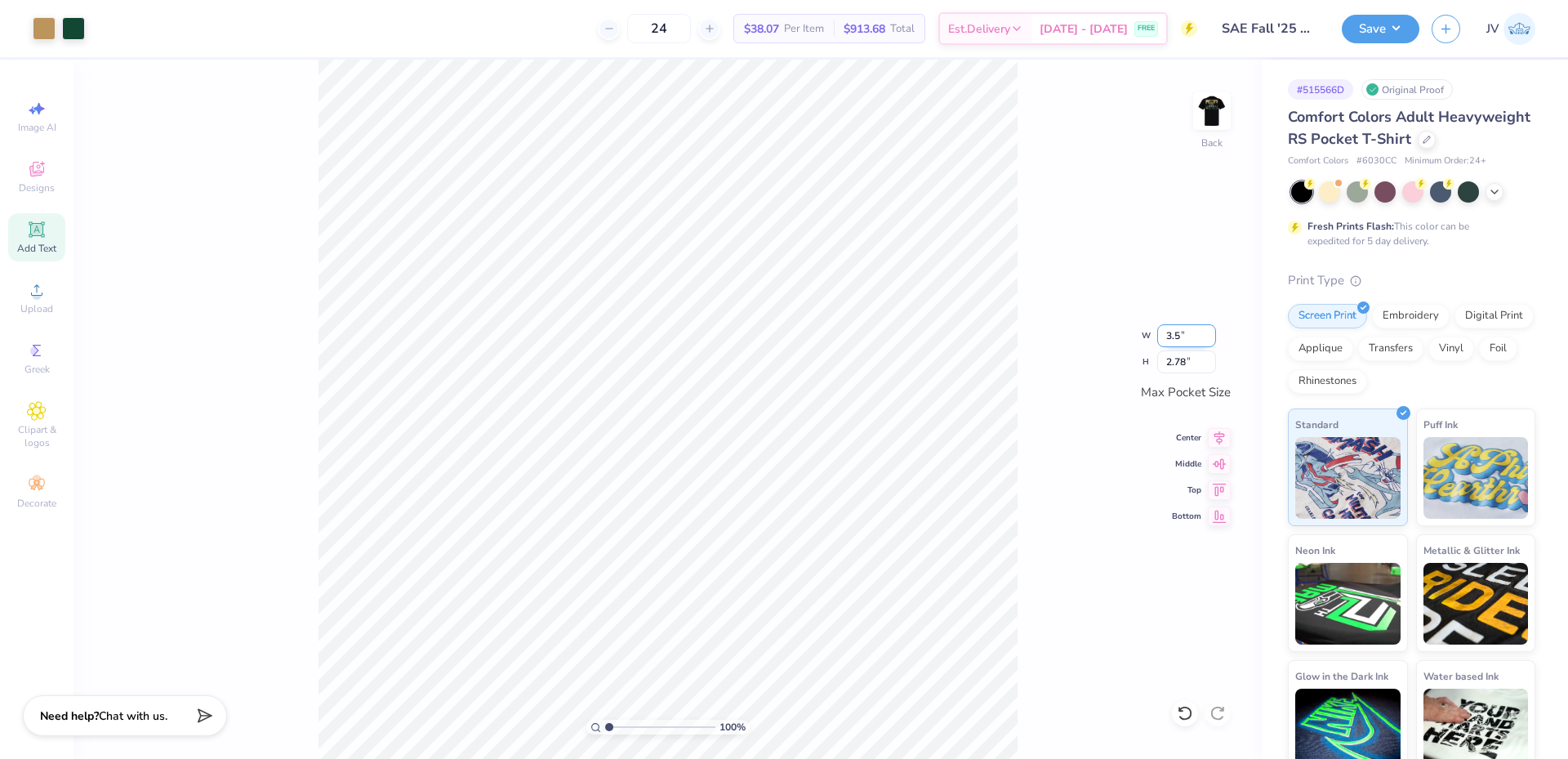
type input "3.50"
type input "2.84"
click at [1208, 119] on img at bounding box center [1212, 111] width 65 height 65
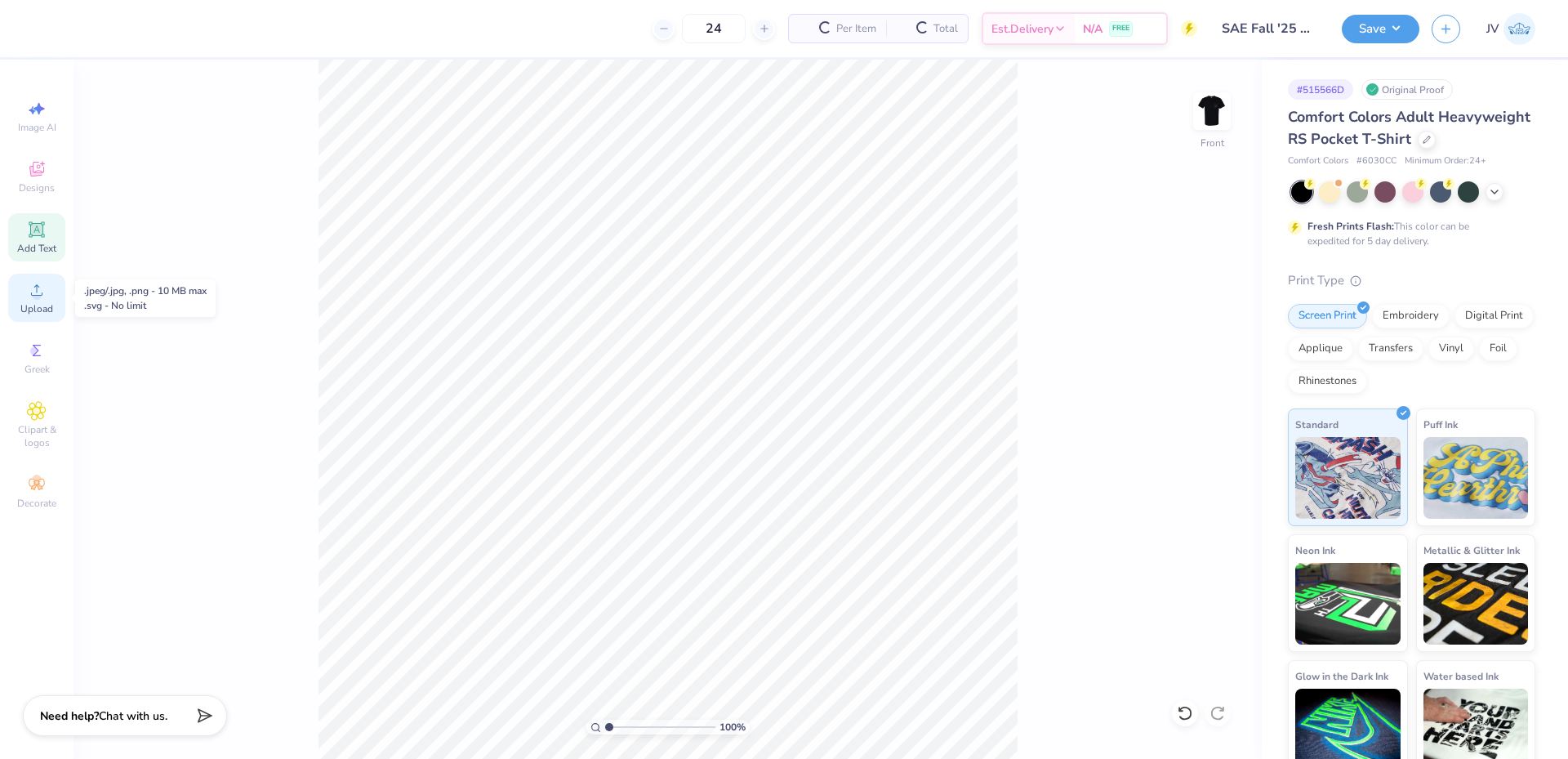
click at [41, 294] on icon at bounding box center [37, 290] width 12 height 12
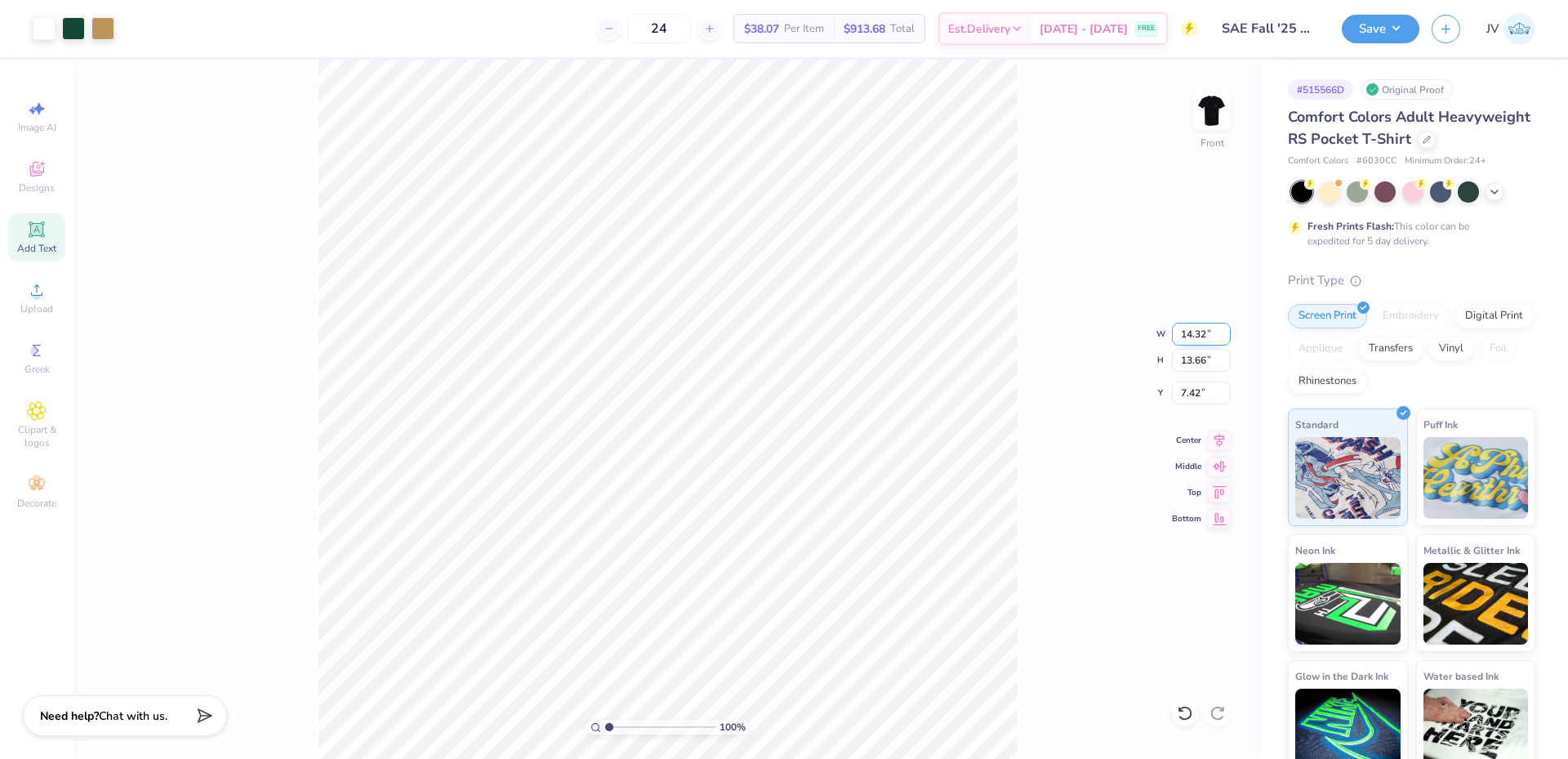
click at [1189, 332] on input "14.32" at bounding box center [1201, 334] width 59 height 23
type input "12.00"
type input "11.44"
click at [1198, 394] on input "8.53" at bounding box center [1201, 392] width 59 height 23
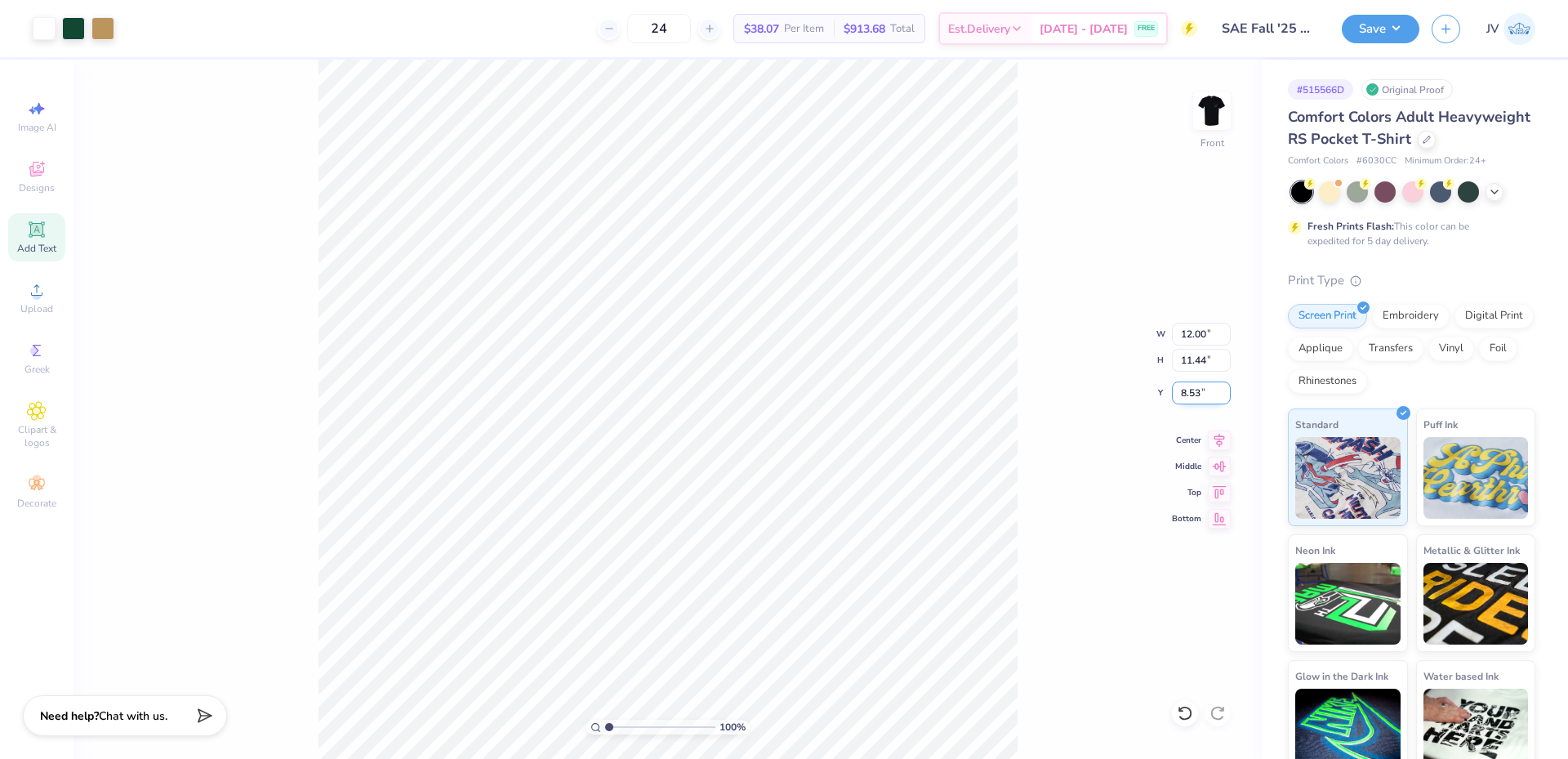
click at [1198, 394] on input "8.53" at bounding box center [1201, 392] width 59 height 23
type input "3.00"
click at [32, 300] on div "Upload" at bounding box center [36, 297] width 57 height 48
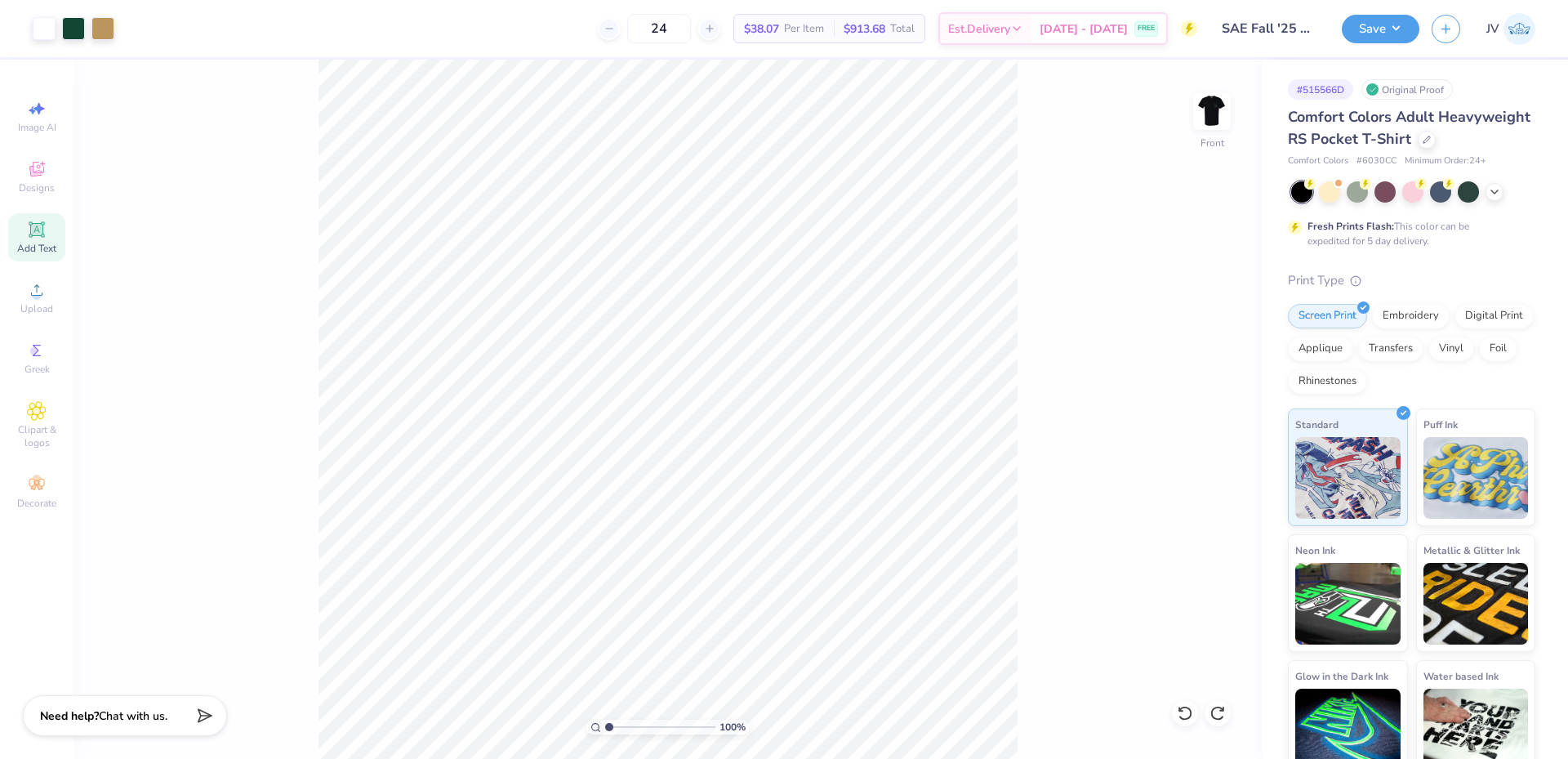
click at [52, 234] on div "Add Text" at bounding box center [36, 238] width 57 height 48
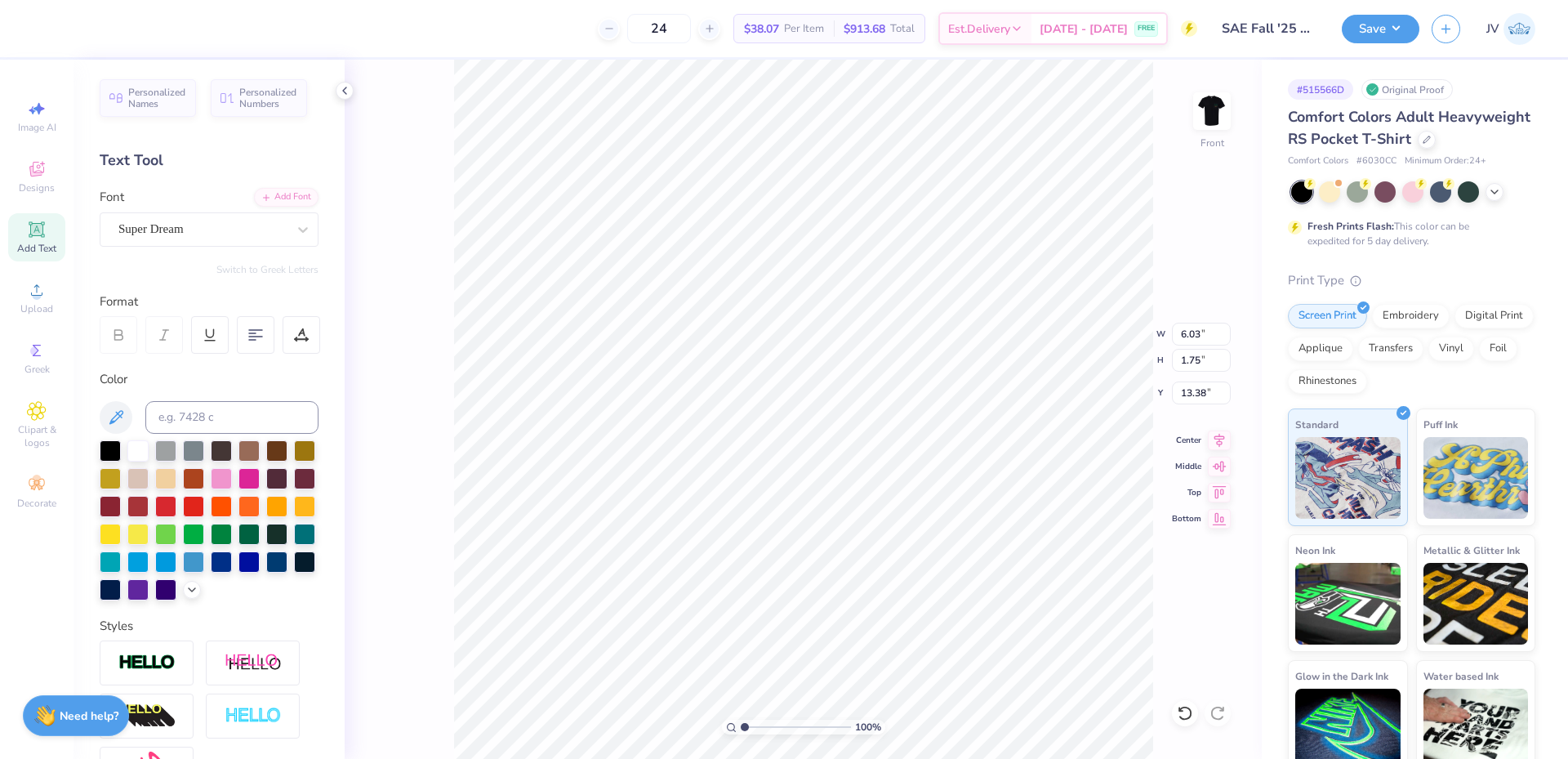
type input "18.89"
type textarea "FALL 2025"
click at [256, 238] on div "Super Dream" at bounding box center [202, 229] width 171 height 25
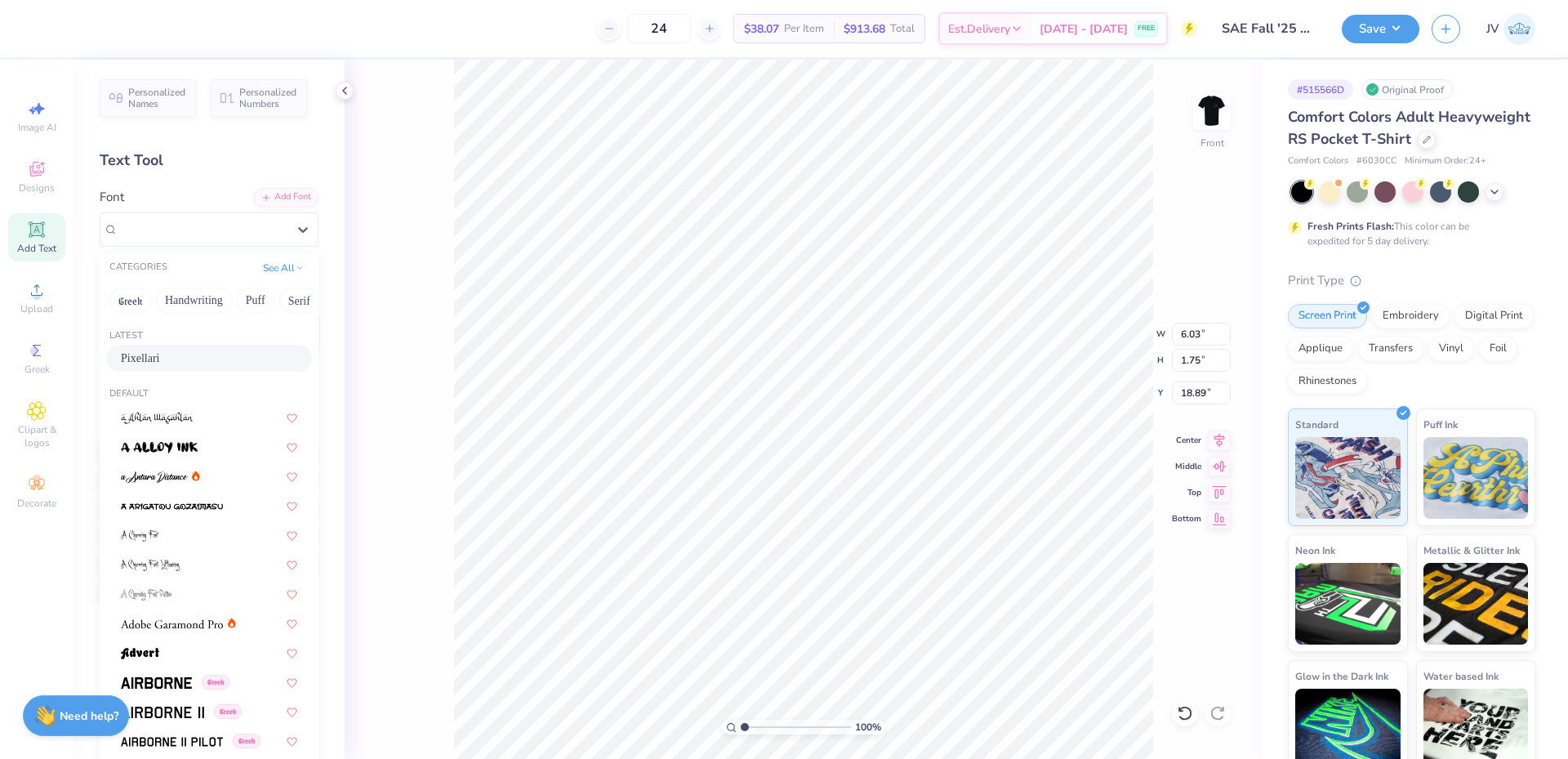
click at [200, 359] on div "Pixellari" at bounding box center [209, 358] width 176 height 17
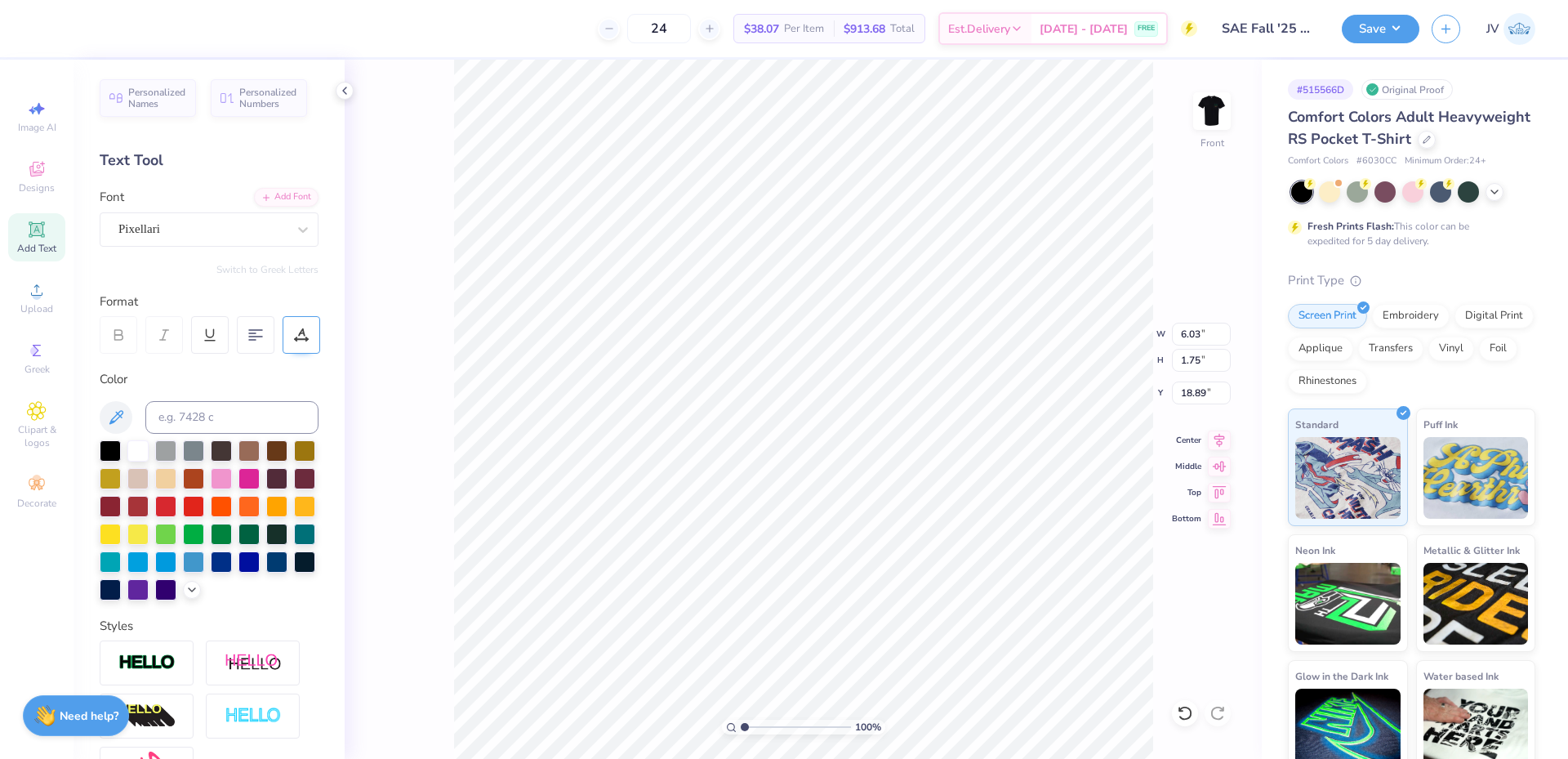
click at [307, 328] on icon at bounding box center [301, 334] width 14 height 14
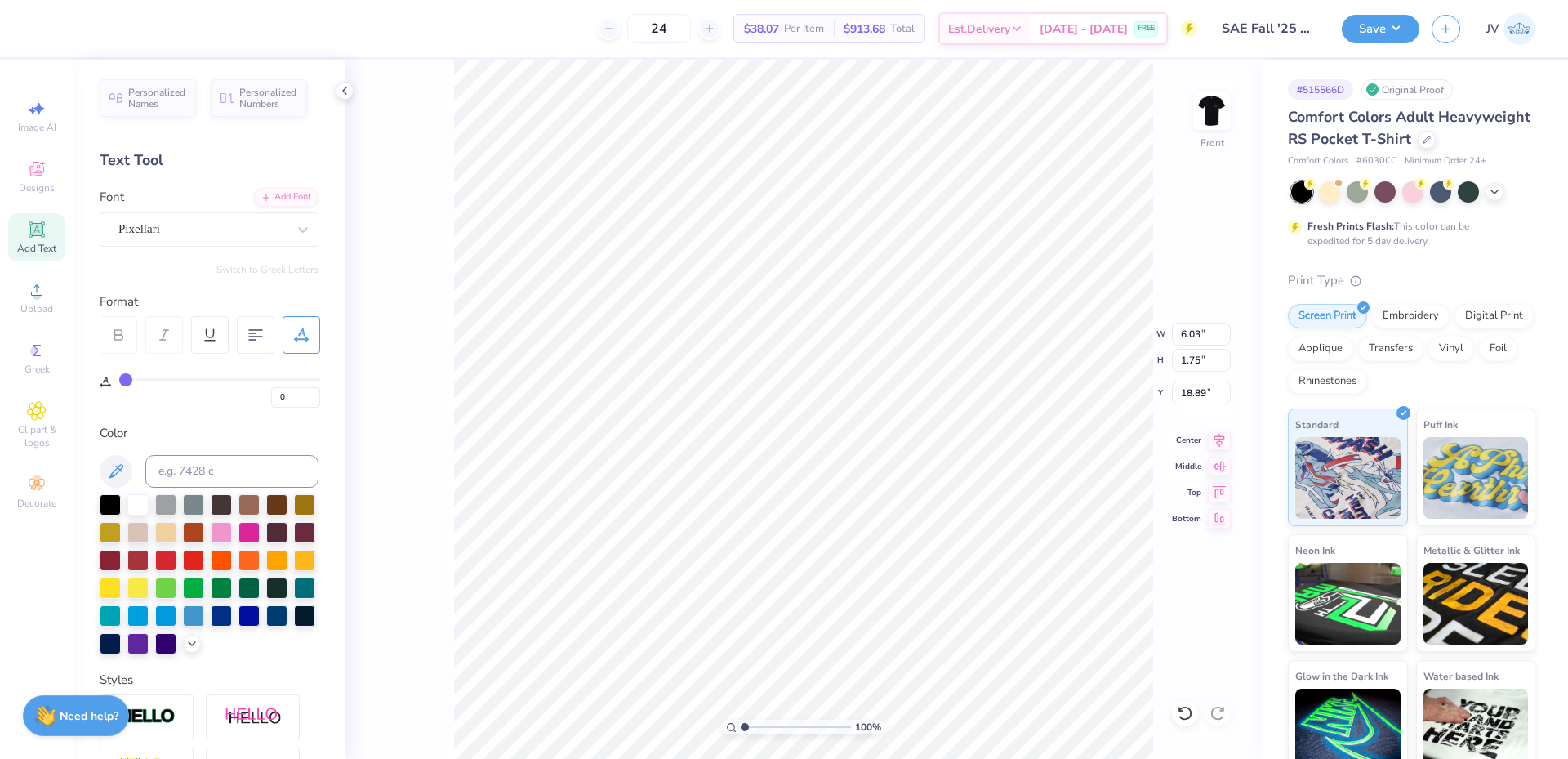
type input "1"
type input "2"
type input "3"
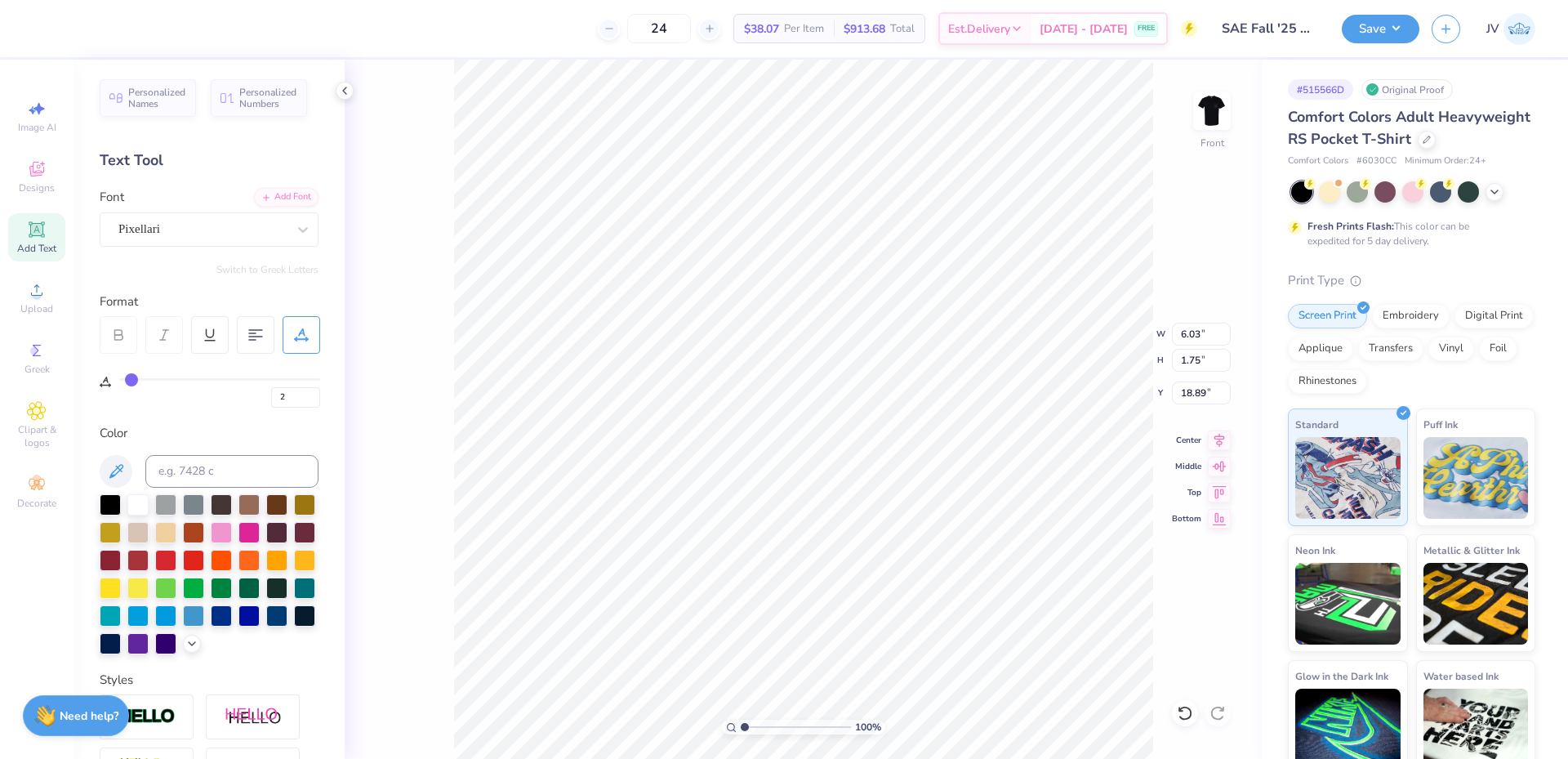
type input "3"
type input "4"
type input "5"
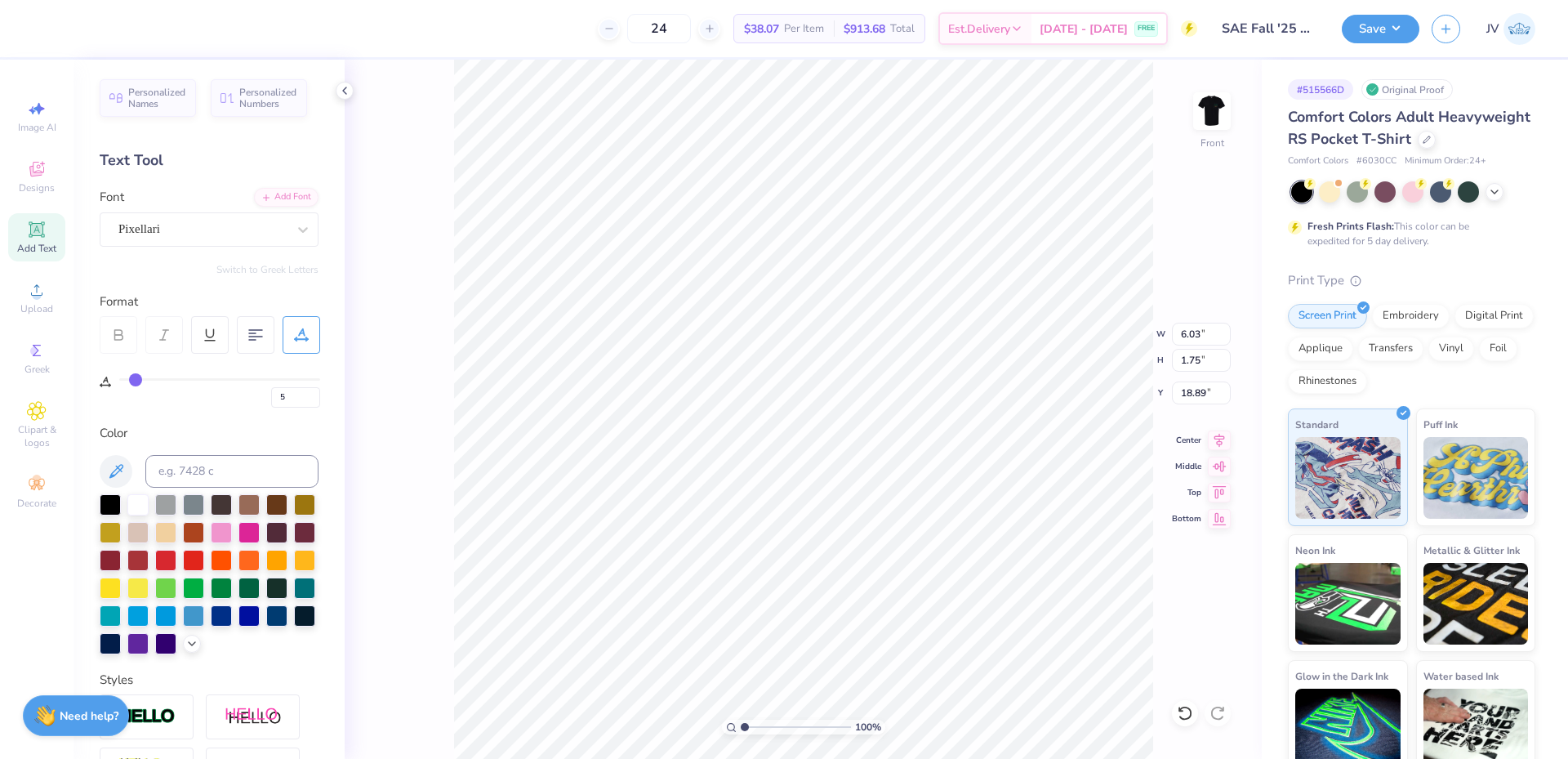
drag, startPoint x: 127, startPoint y: 378, endPoint x: 136, endPoint y: 378, distance: 9.0
click at [136, 378] on input "range" at bounding box center [219, 379] width 201 height 3
type input "6"
type input "7"
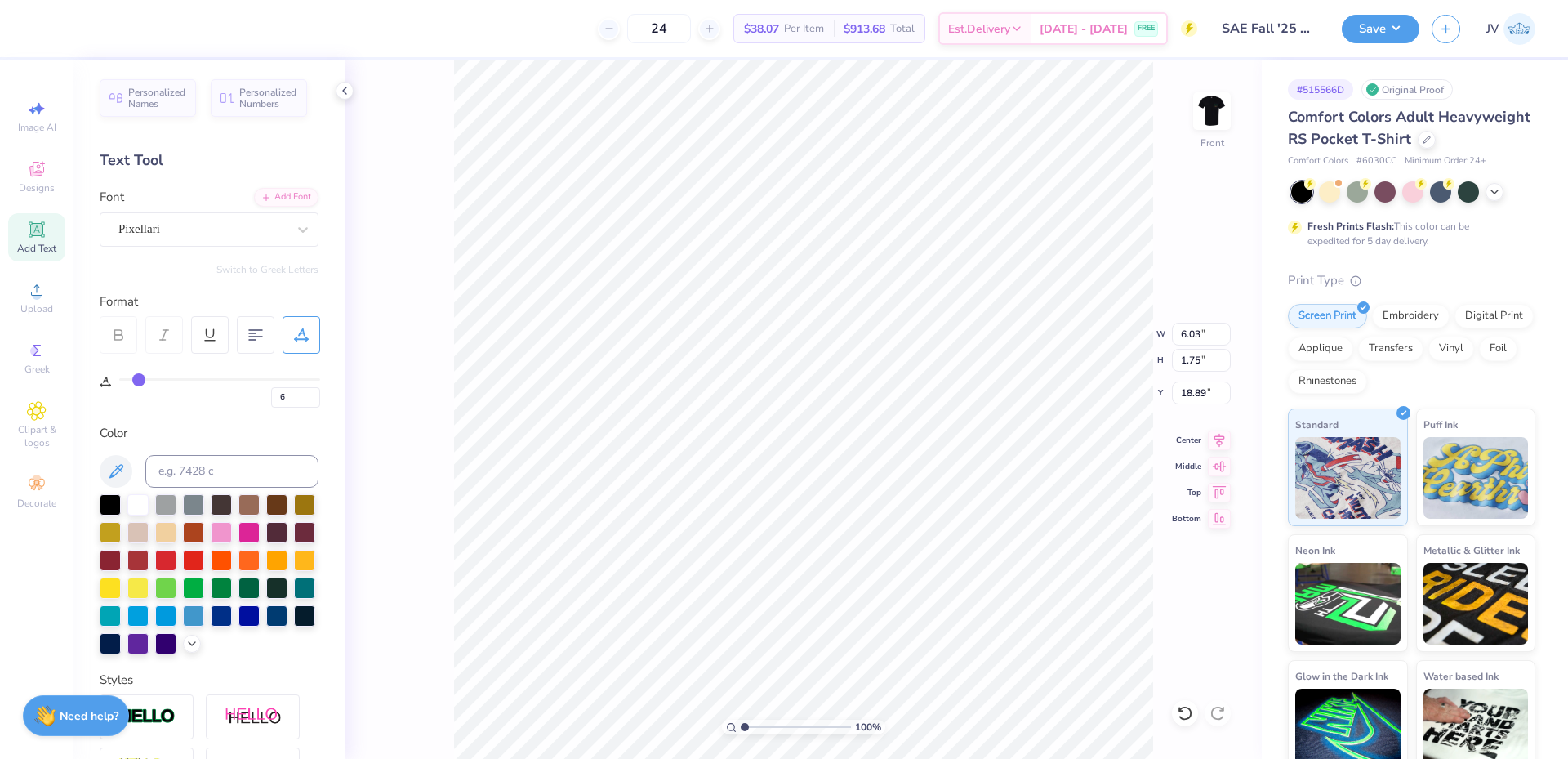
type input "7"
type input "8"
type input "9"
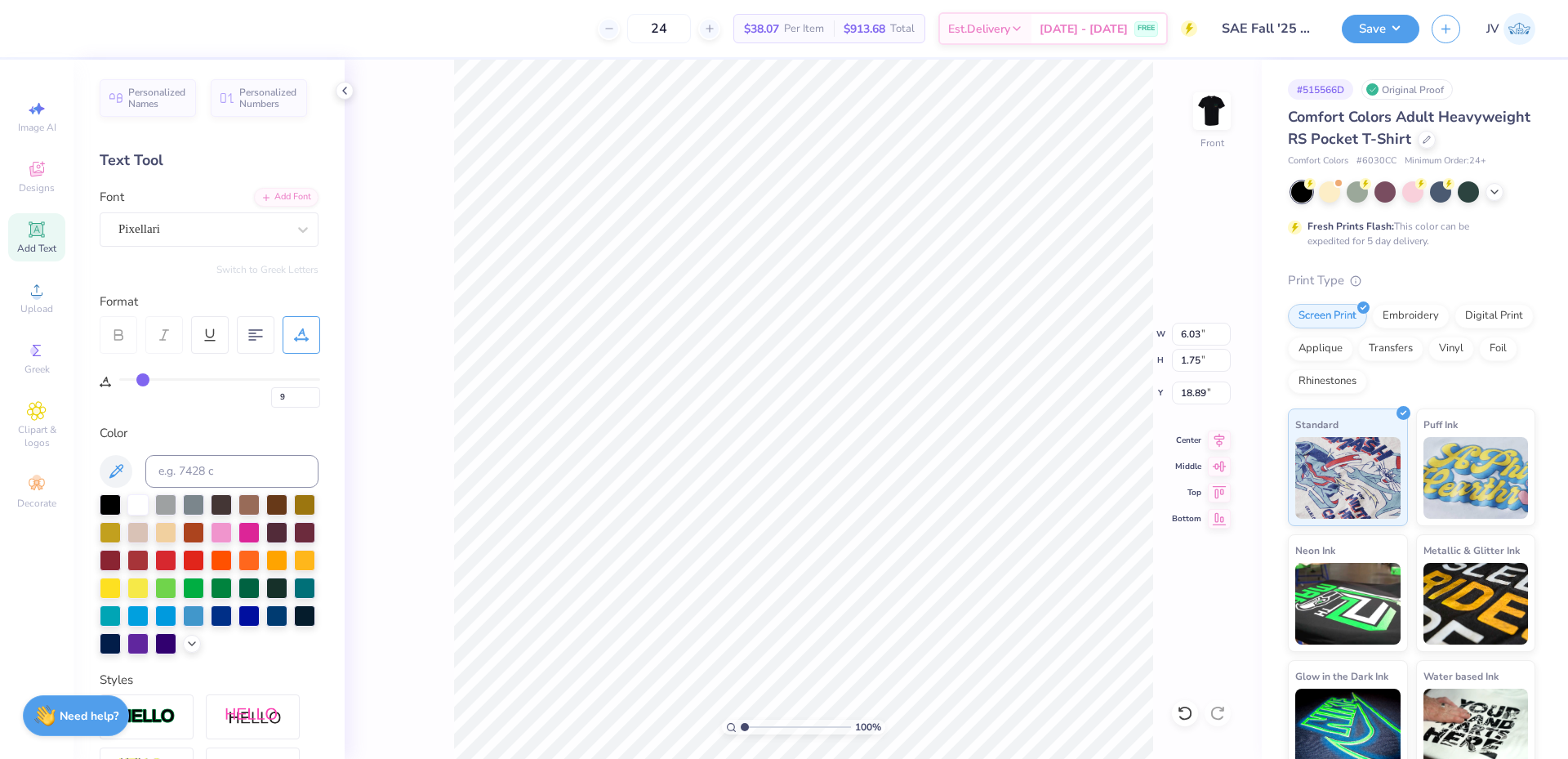
type input "10"
drag, startPoint x: 136, startPoint y: 378, endPoint x: 144, endPoint y: 376, distance: 8.2
click at [144, 378] on input "range" at bounding box center [219, 379] width 201 height 3
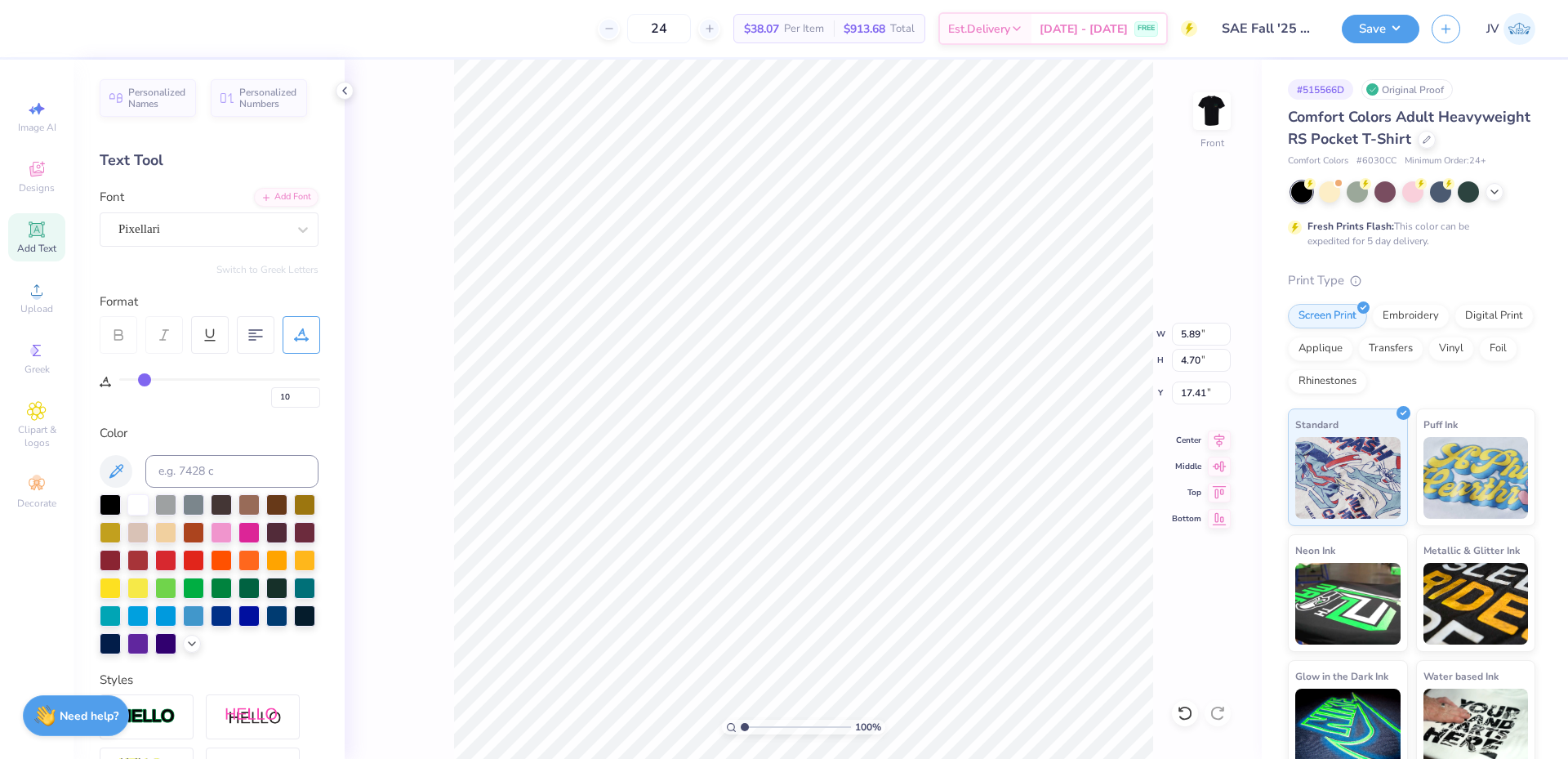
type textarea "FALL"
click at [843, 454] on li "Duplicate" at bounding box center [829, 451] width 128 height 32
type input "19.26"
type textarea "2025"
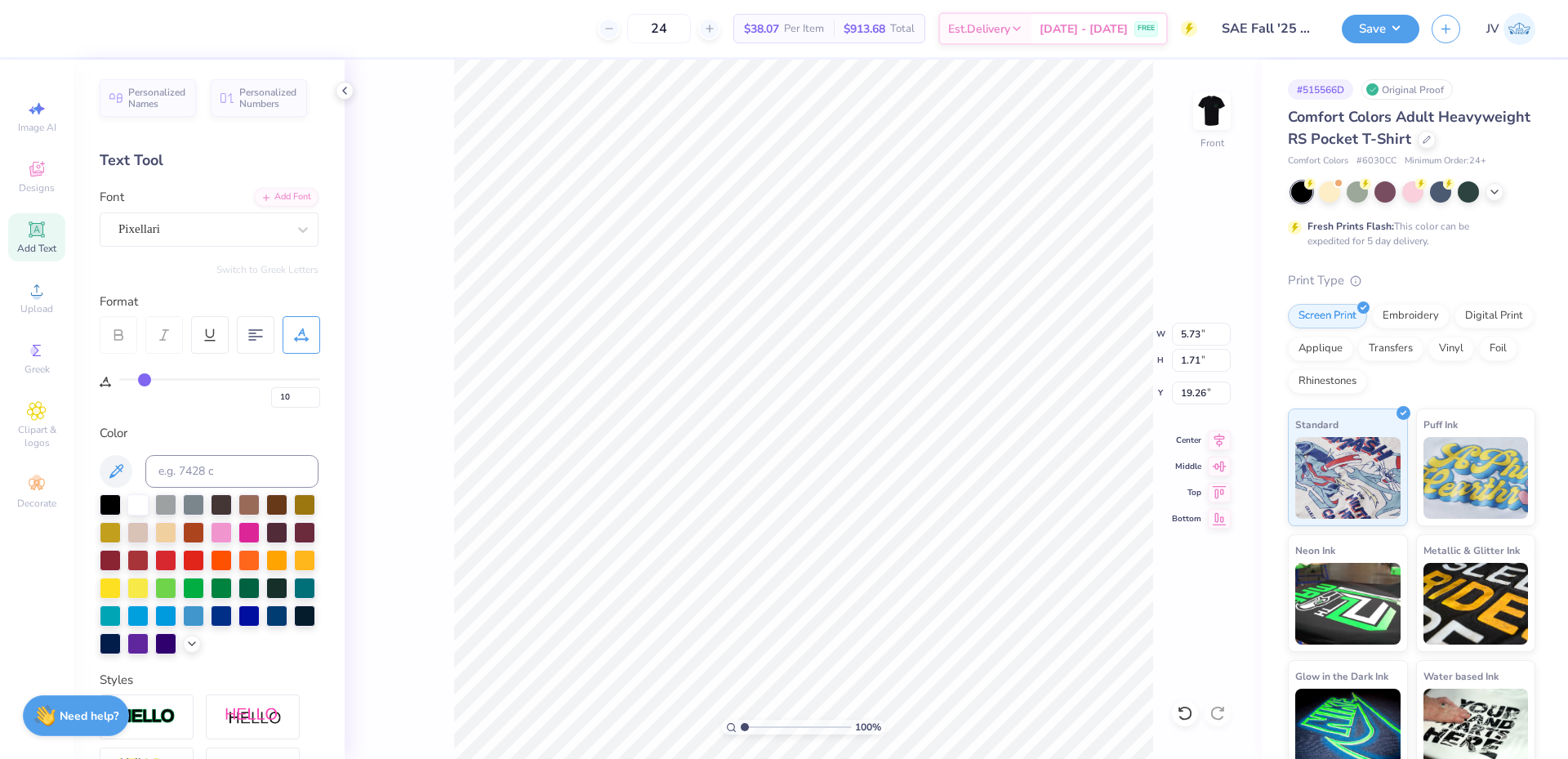
scroll to position [13, 3]
type input "5.57"
type input "19.19"
click at [827, 579] on li "Group" at bounding box center [853, 579] width 128 height 32
type input "3.63"
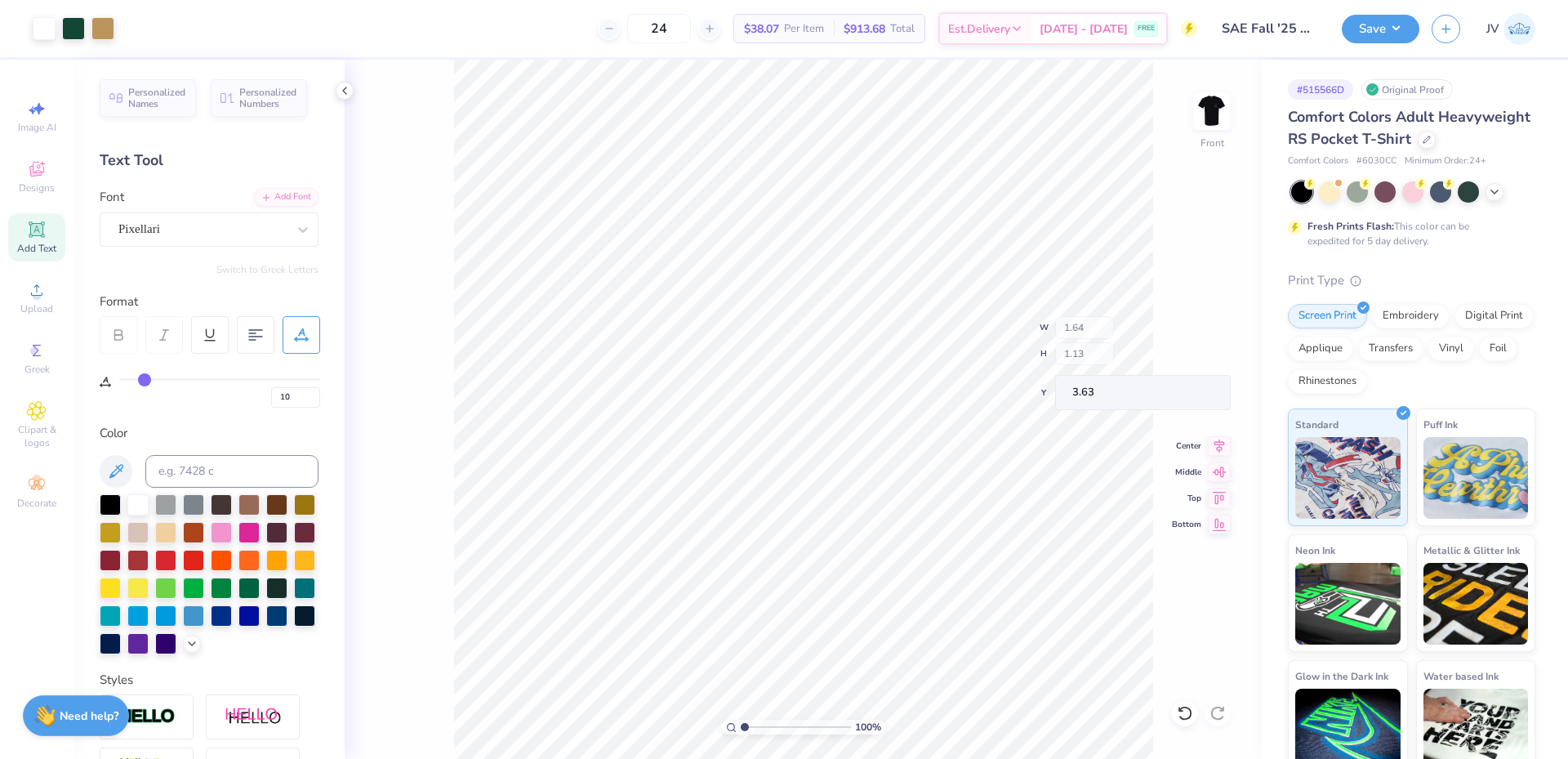
type input "1.64"
type input "1.13"
click at [1398, 35] on button "Save" at bounding box center [1380, 27] width 78 height 29
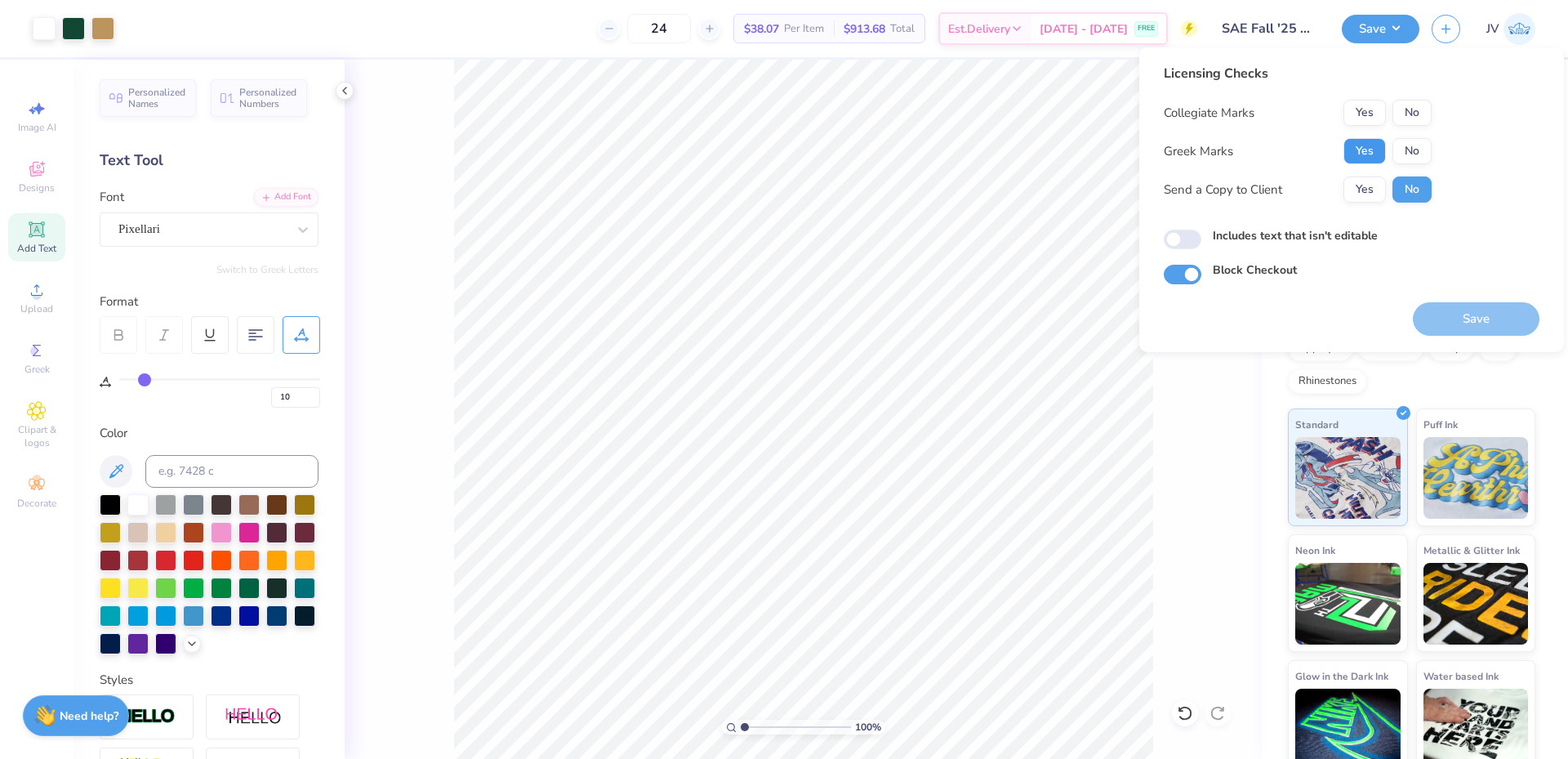
click at [1374, 143] on button "Yes" at bounding box center [1364, 150] width 42 height 26
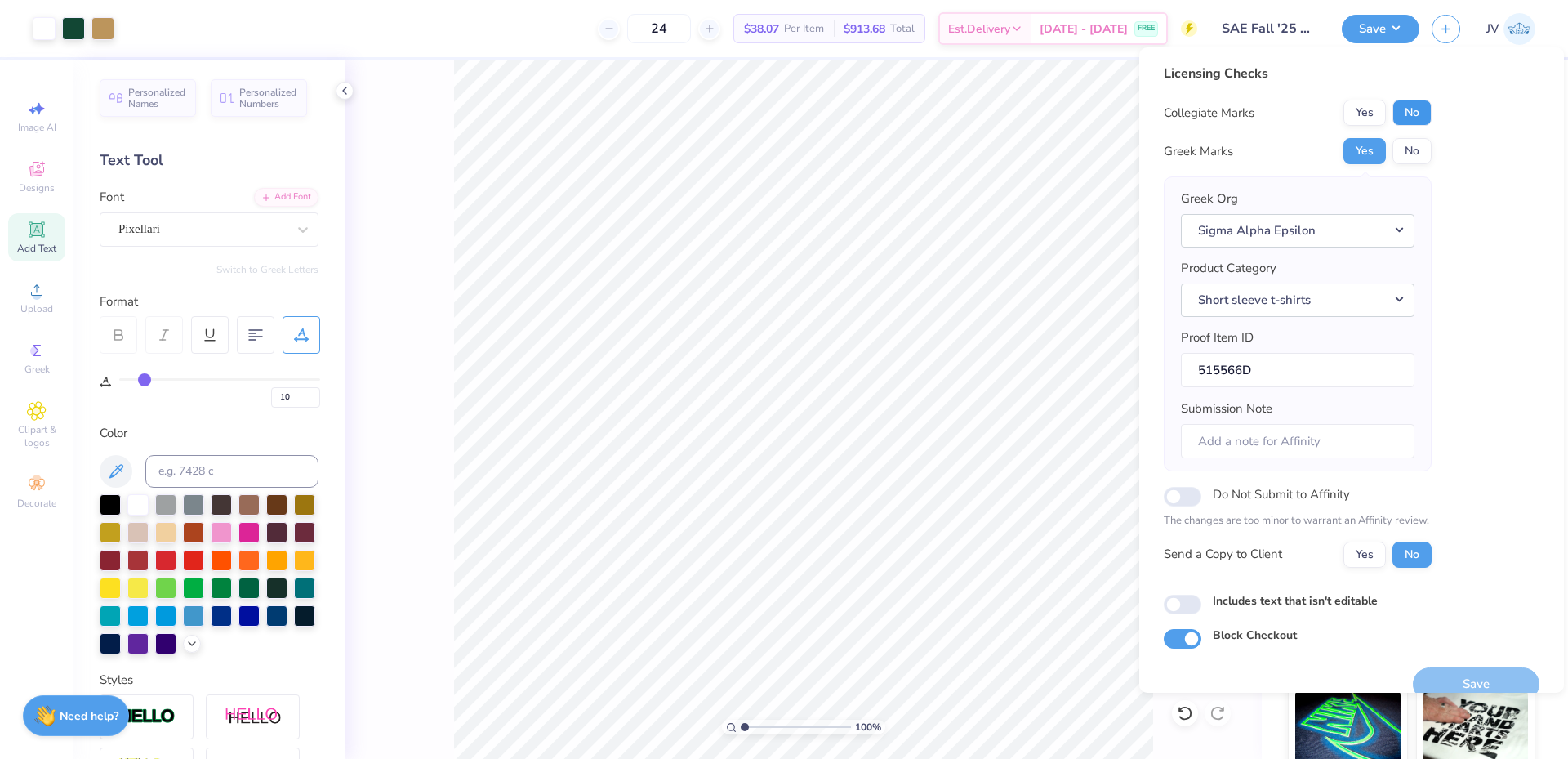
click at [1409, 113] on button "No" at bounding box center [1411, 113] width 39 height 26
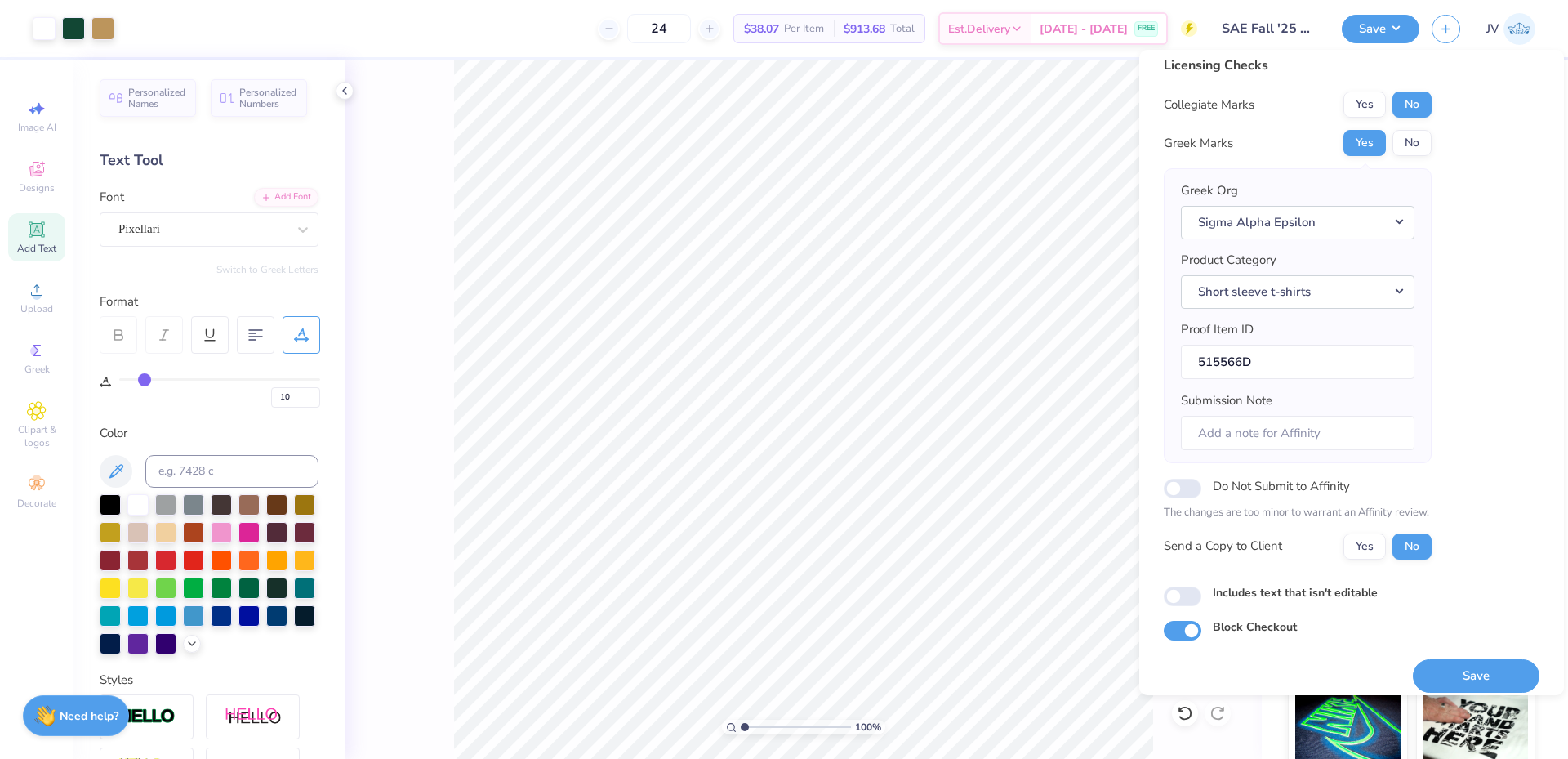
scroll to position [24, 0]
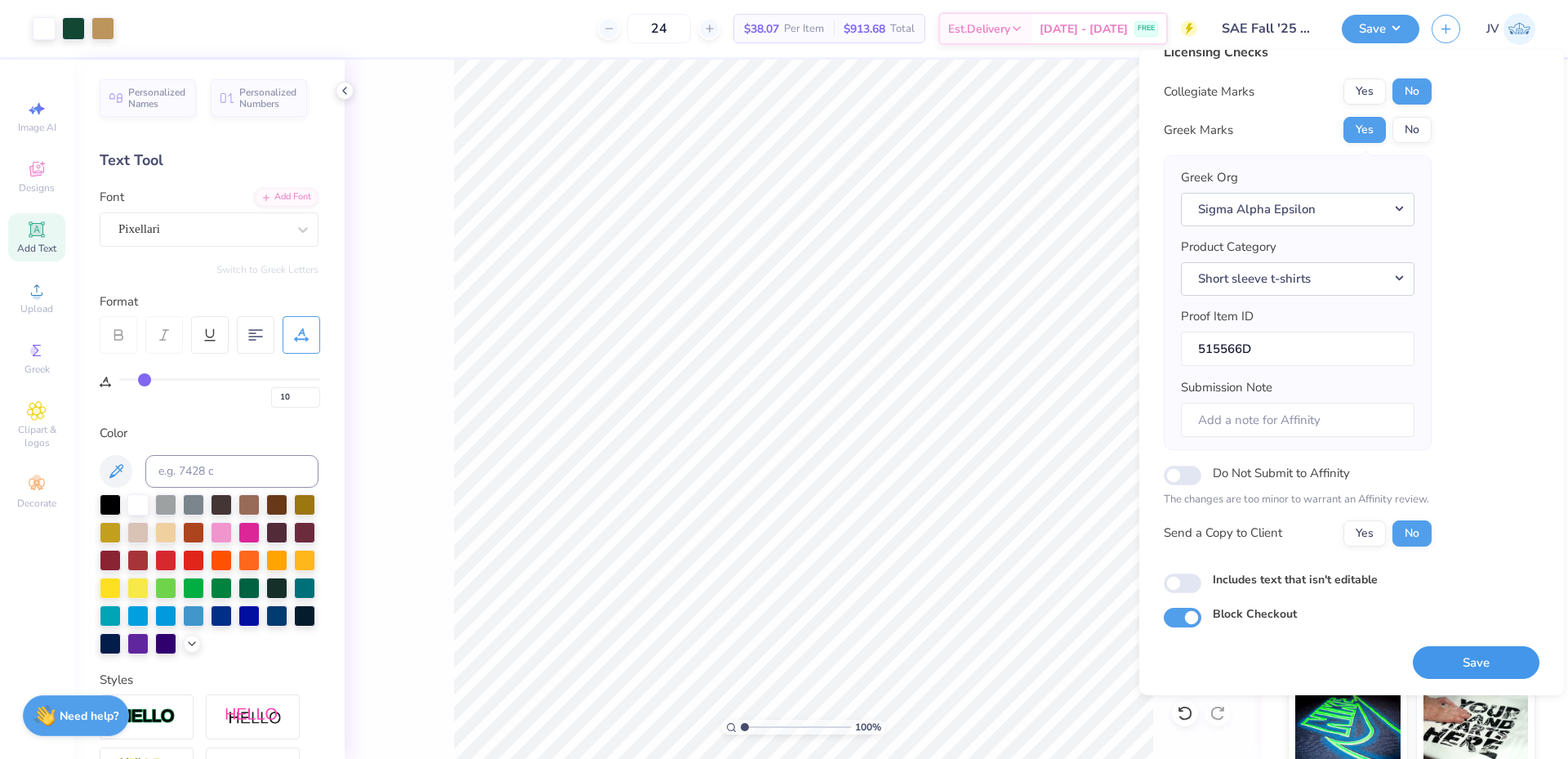
click at [1461, 667] on button "Save" at bounding box center [1476, 662] width 127 height 34
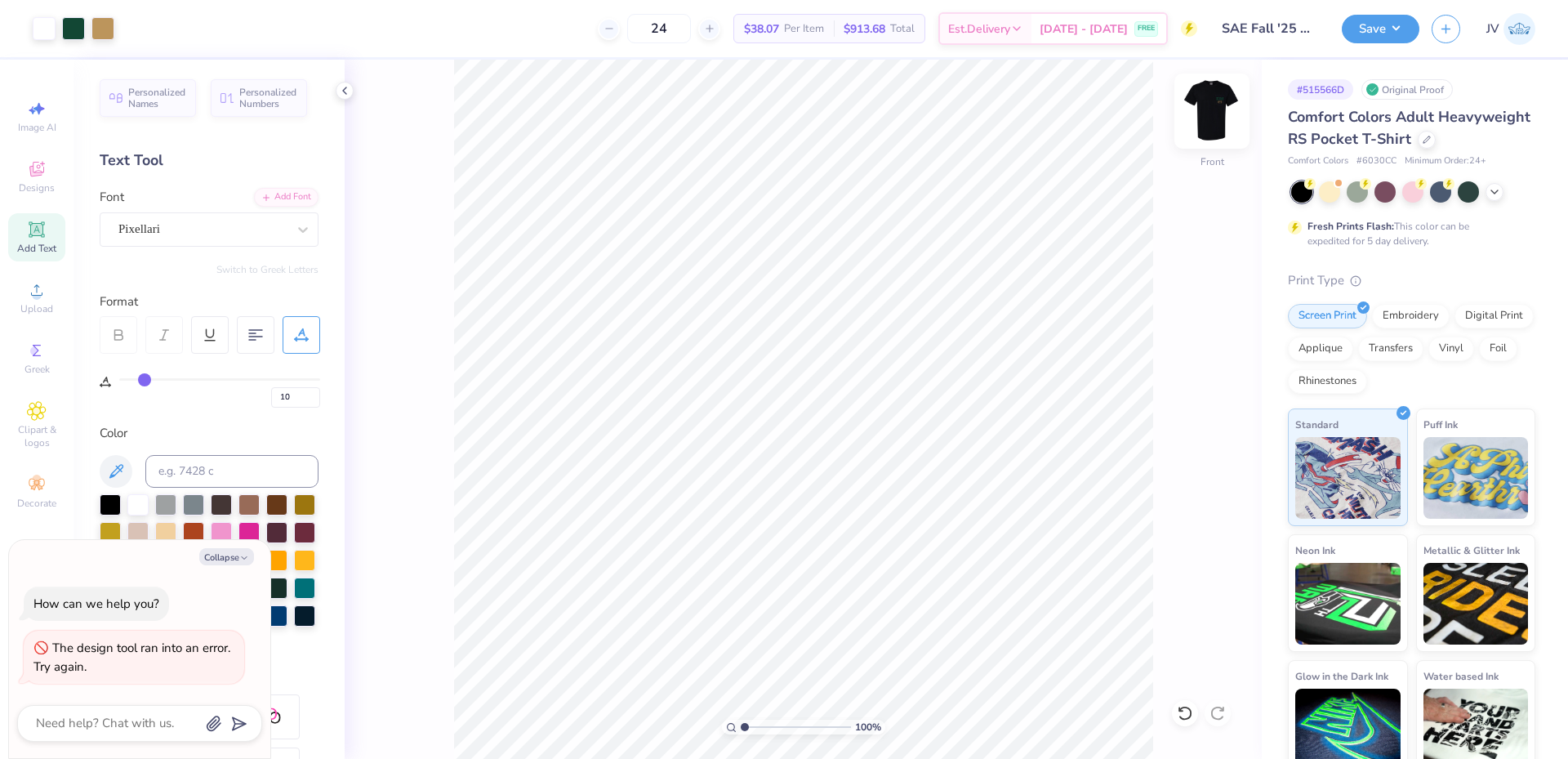
click at [1218, 115] on img at bounding box center [1212, 111] width 65 height 65
click at [42, 299] on icon at bounding box center [37, 290] width 19 height 19
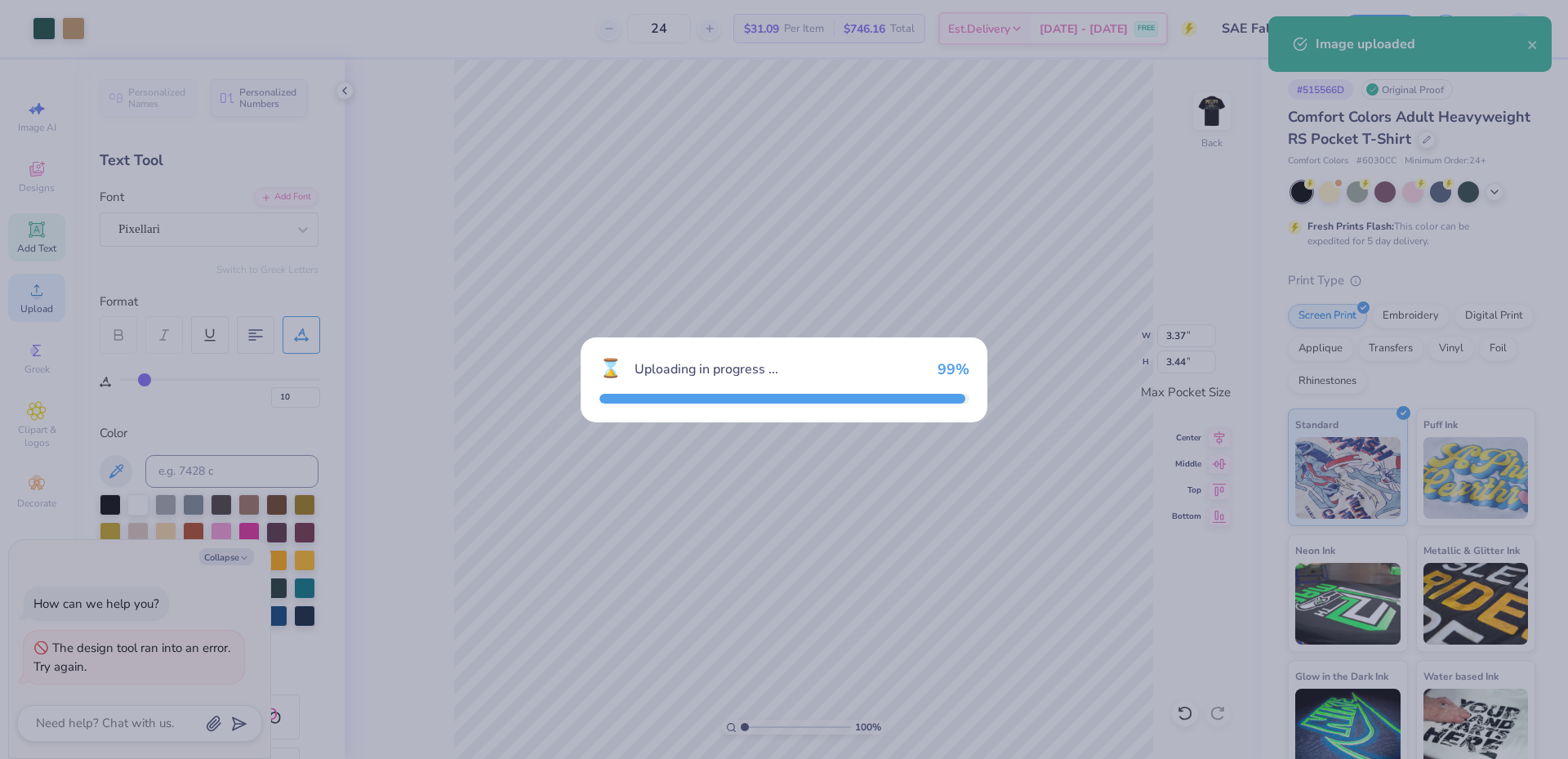
type textarea "x"
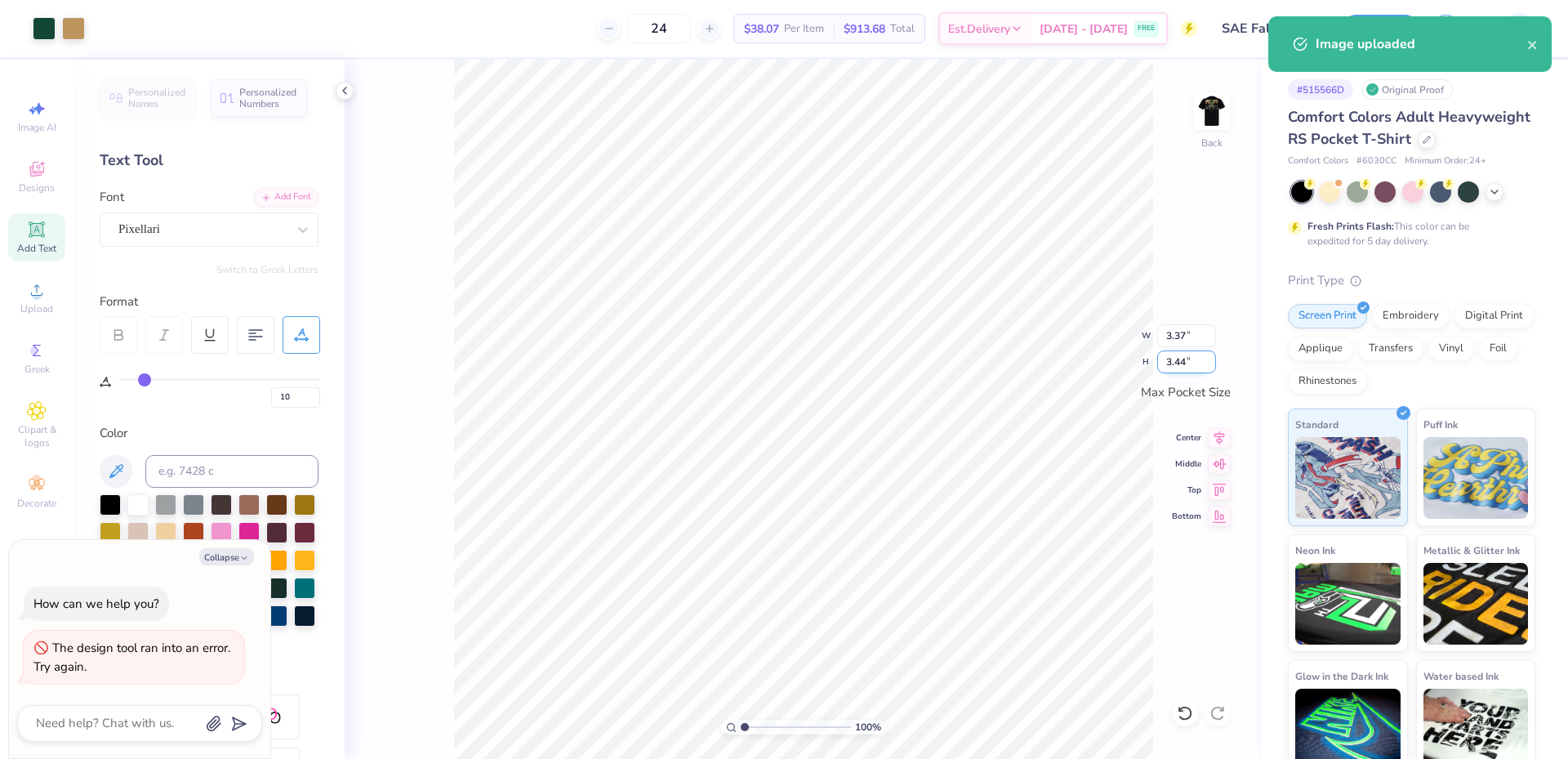
click at [1174, 365] on input "3.44" at bounding box center [1186, 362] width 59 height 23
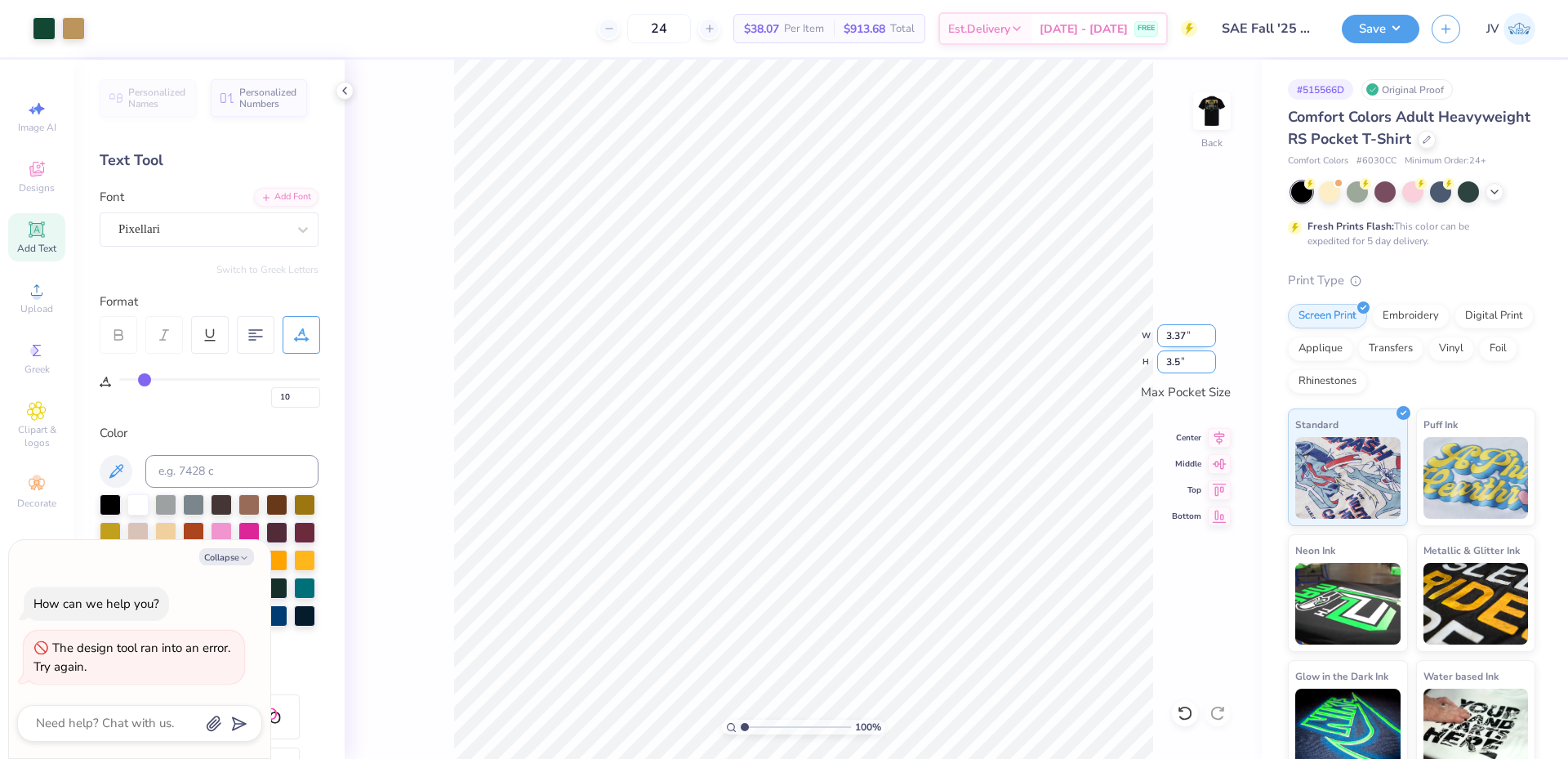
type input "3.5"
type textarea "x"
type input "3.43"
type input "3.50"
type textarea "x"
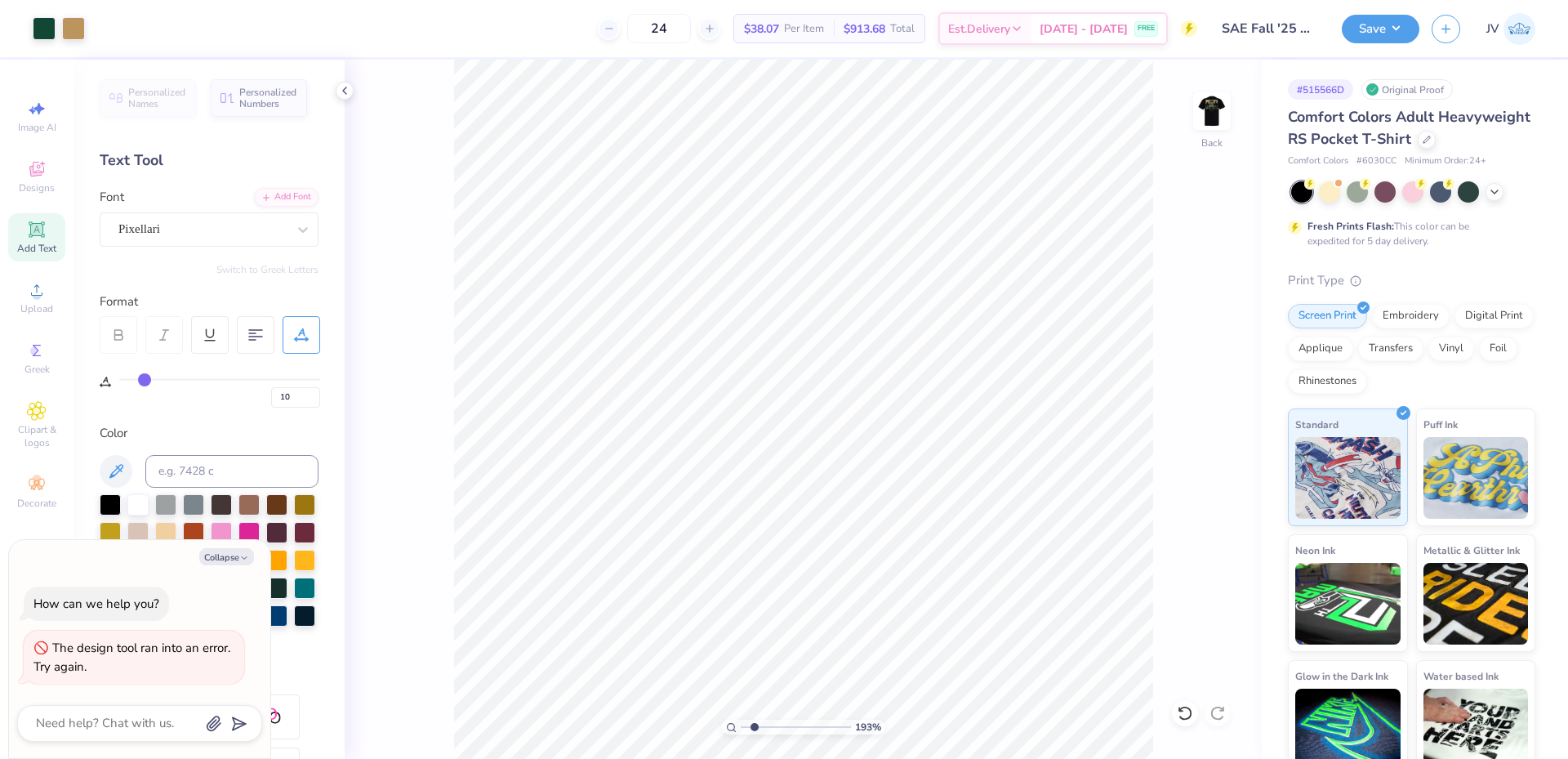
drag, startPoint x: 742, startPoint y: 724, endPoint x: 758, endPoint y: 720, distance: 16.5
type input "2.01"
click at [755, 720] on input "range" at bounding box center [796, 726] width 111 height 14
type textarea "x"
drag, startPoint x: 757, startPoint y: 725, endPoint x: 726, endPoint y: 722, distance: 31.1
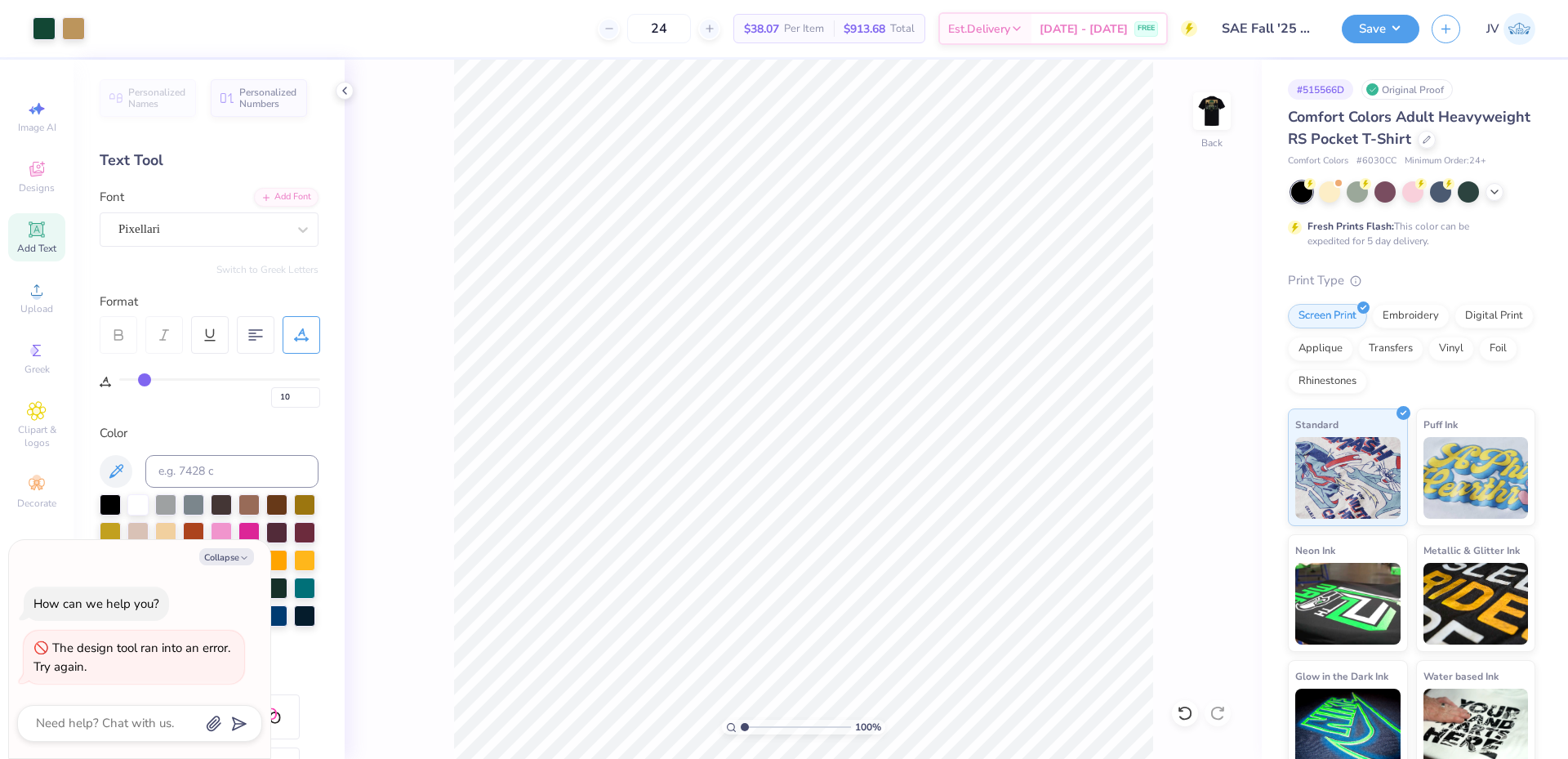
type input "1"
click at [741, 722] on input "range" at bounding box center [796, 726] width 111 height 14
click at [1374, 24] on button "Save" at bounding box center [1380, 27] width 78 height 29
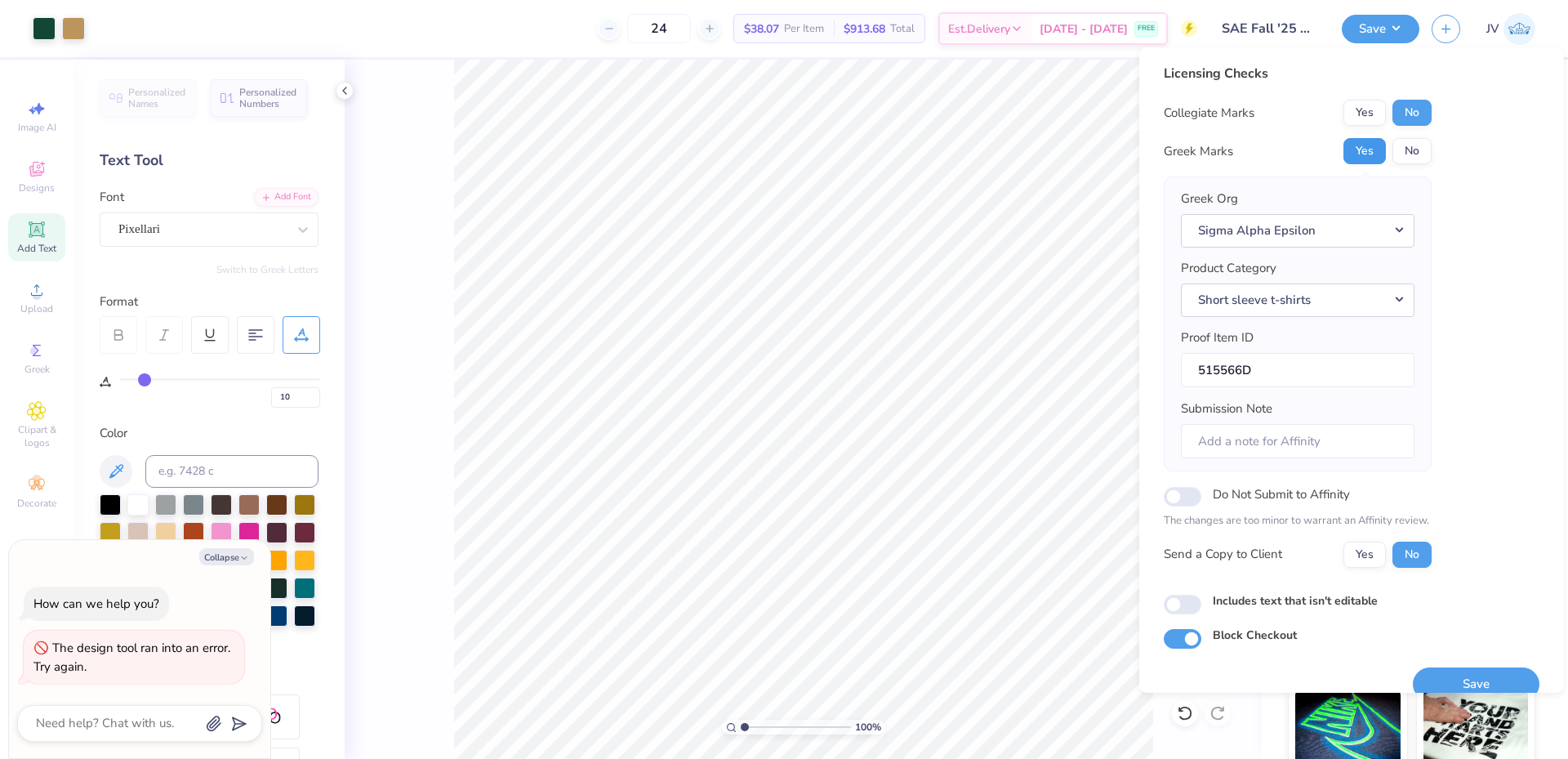
click at [1375, 153] on button "Yes" at bounding box center [1364, 150] width 42 height 26
click at [1454, 672] on button "Save" at bounding box center [1476, 683] width 127 height 34
type textarea "x"
